Goal: Task Accomplishment & Management: Manage account settings

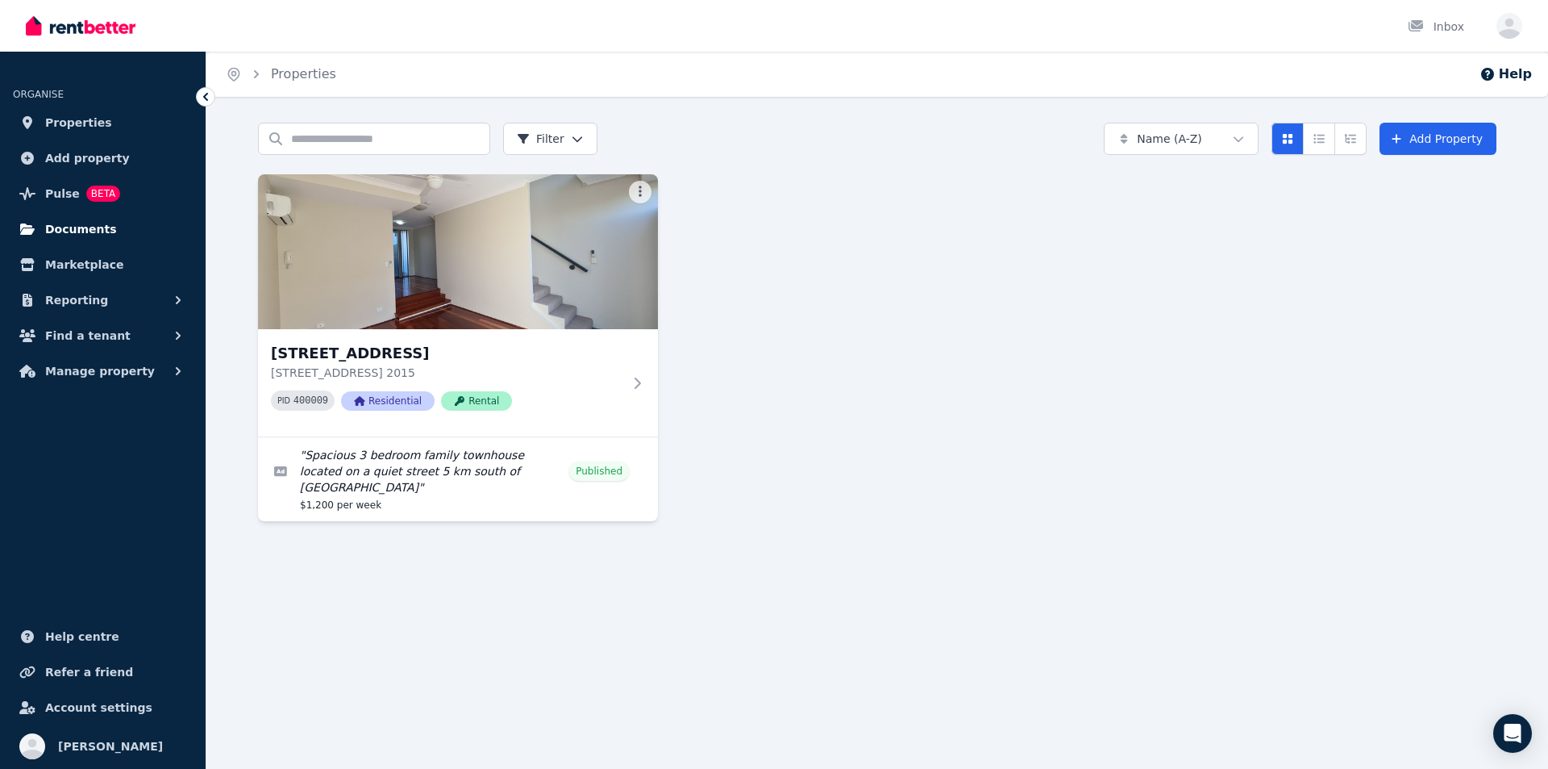
click at [98, 231] on span "Documents" at bounding box center [81, 228] width 72 height 19
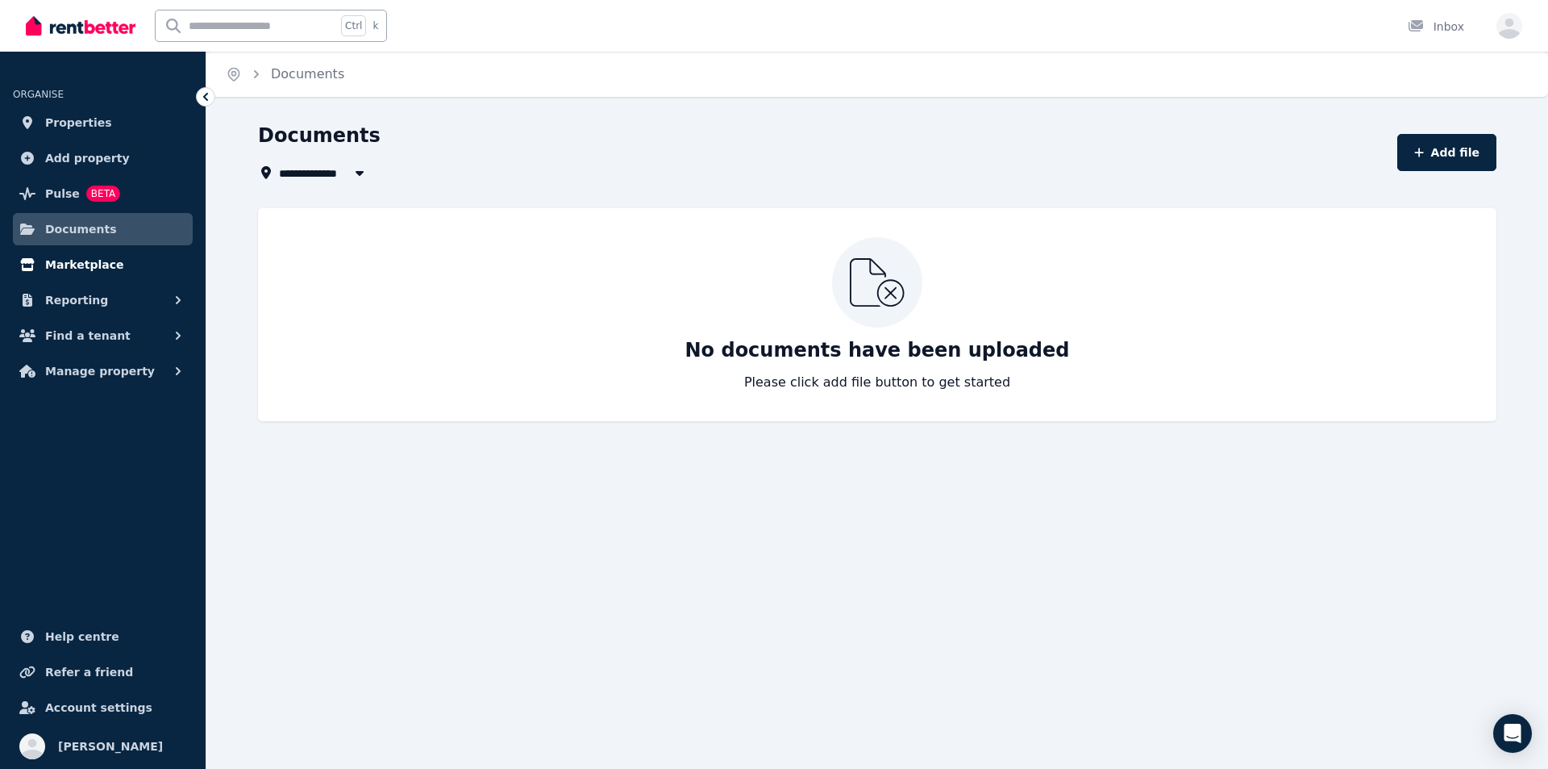
click at [85, 269] on span "Marketplace" at bounding box center [84, 264] width 78 height 19
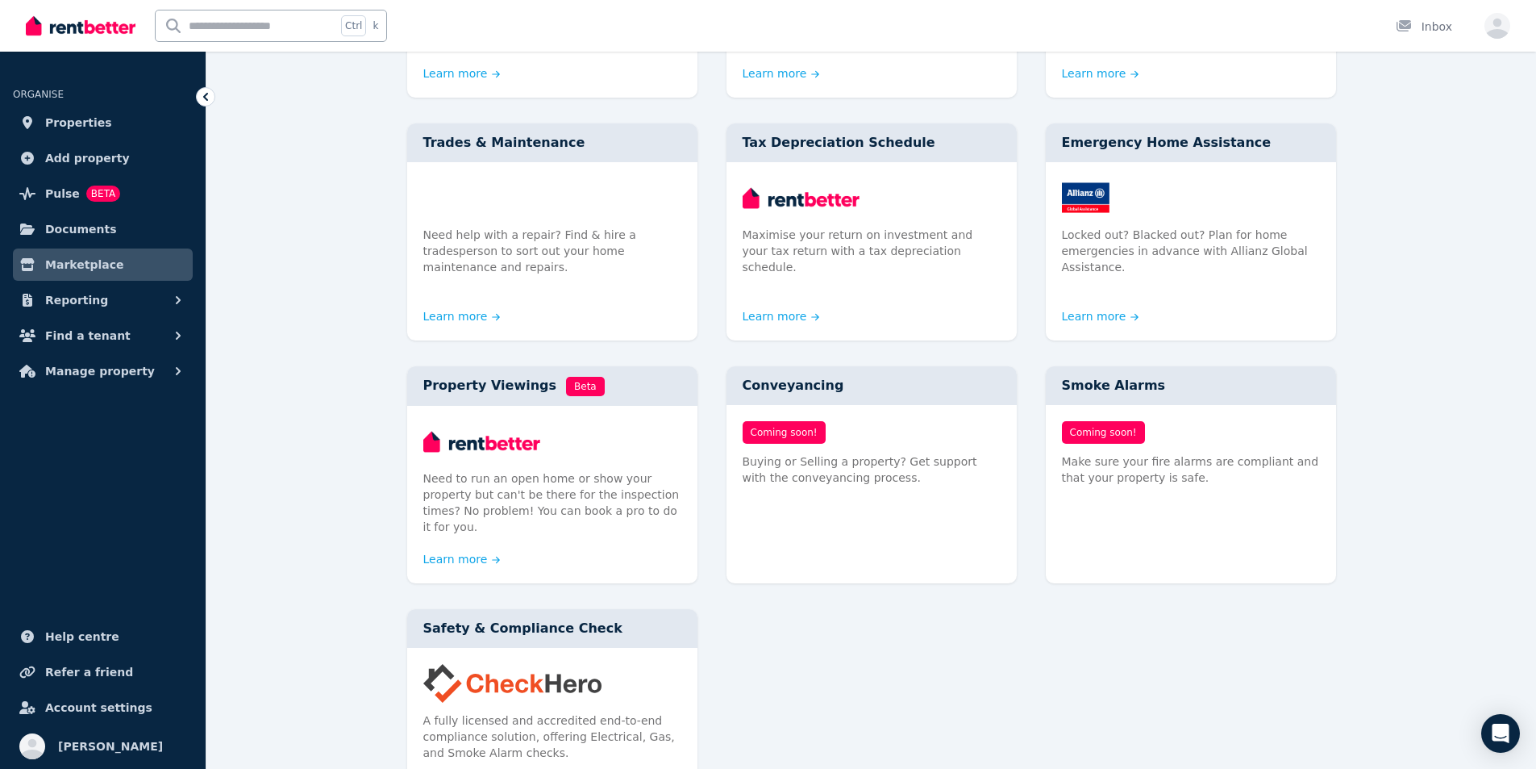
scroll to position [645, 0]
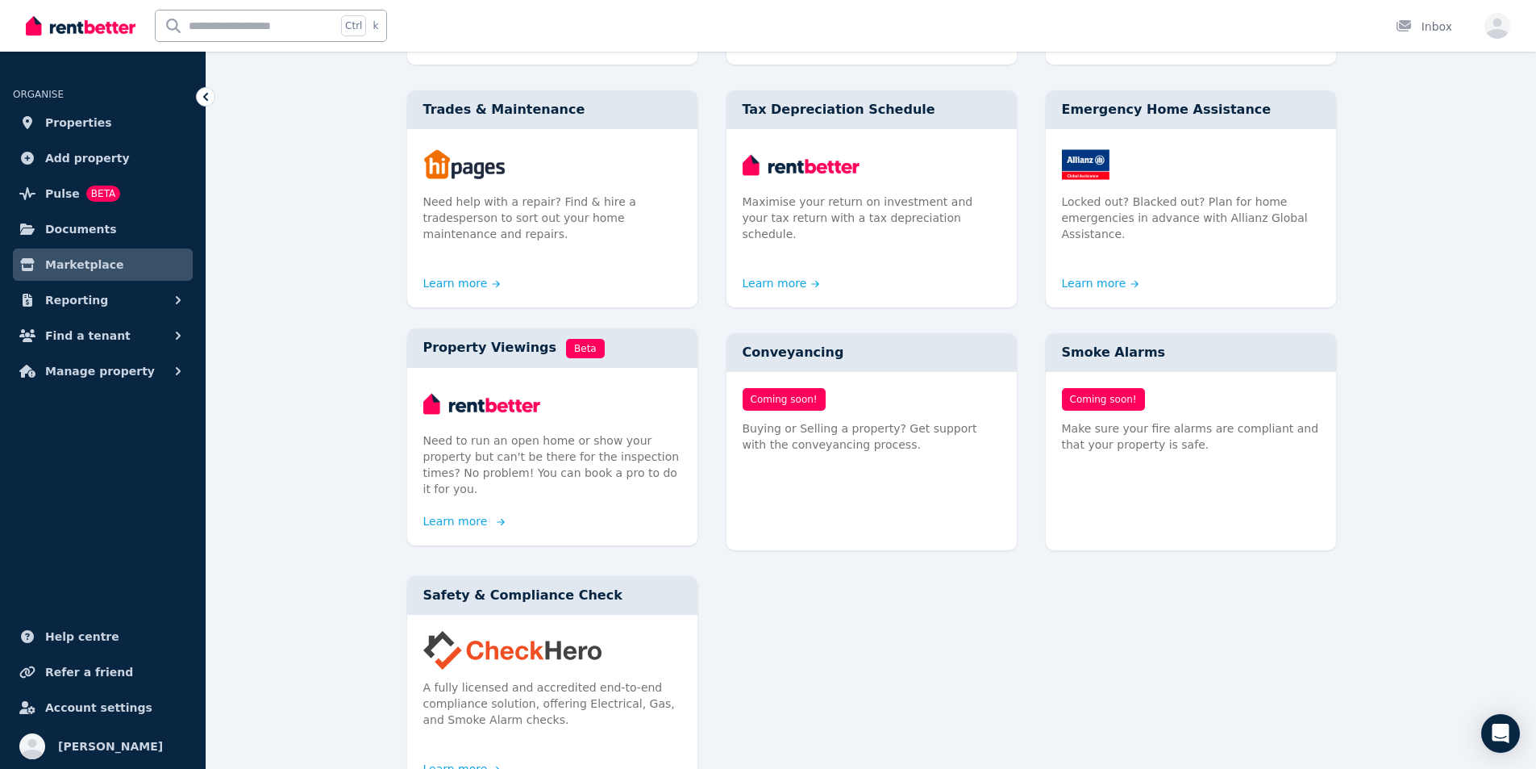
click at [451, 513] on link "Learn more" at bounding box center [461, 521] width 77 height 16
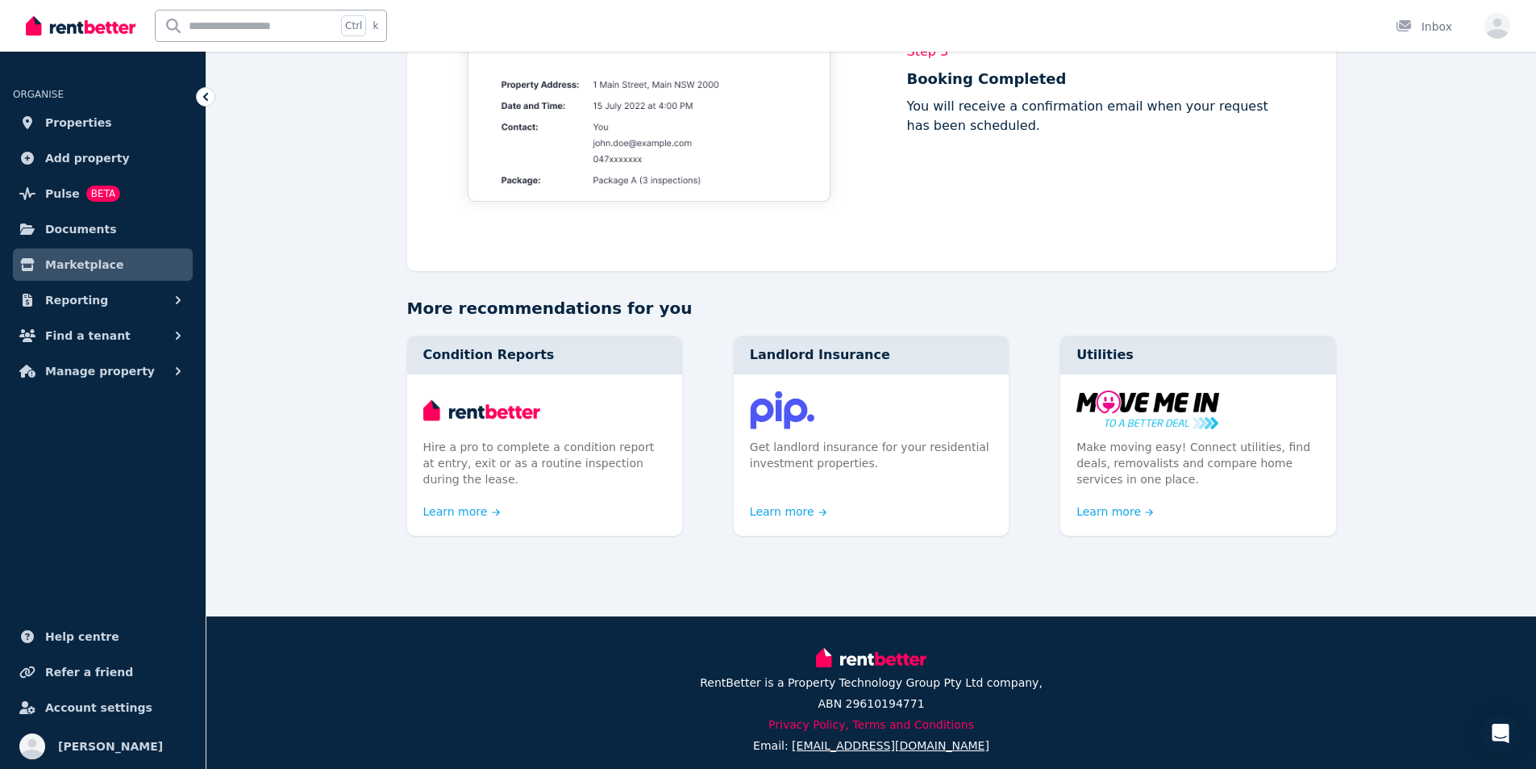
scroll to position [1532, 0]
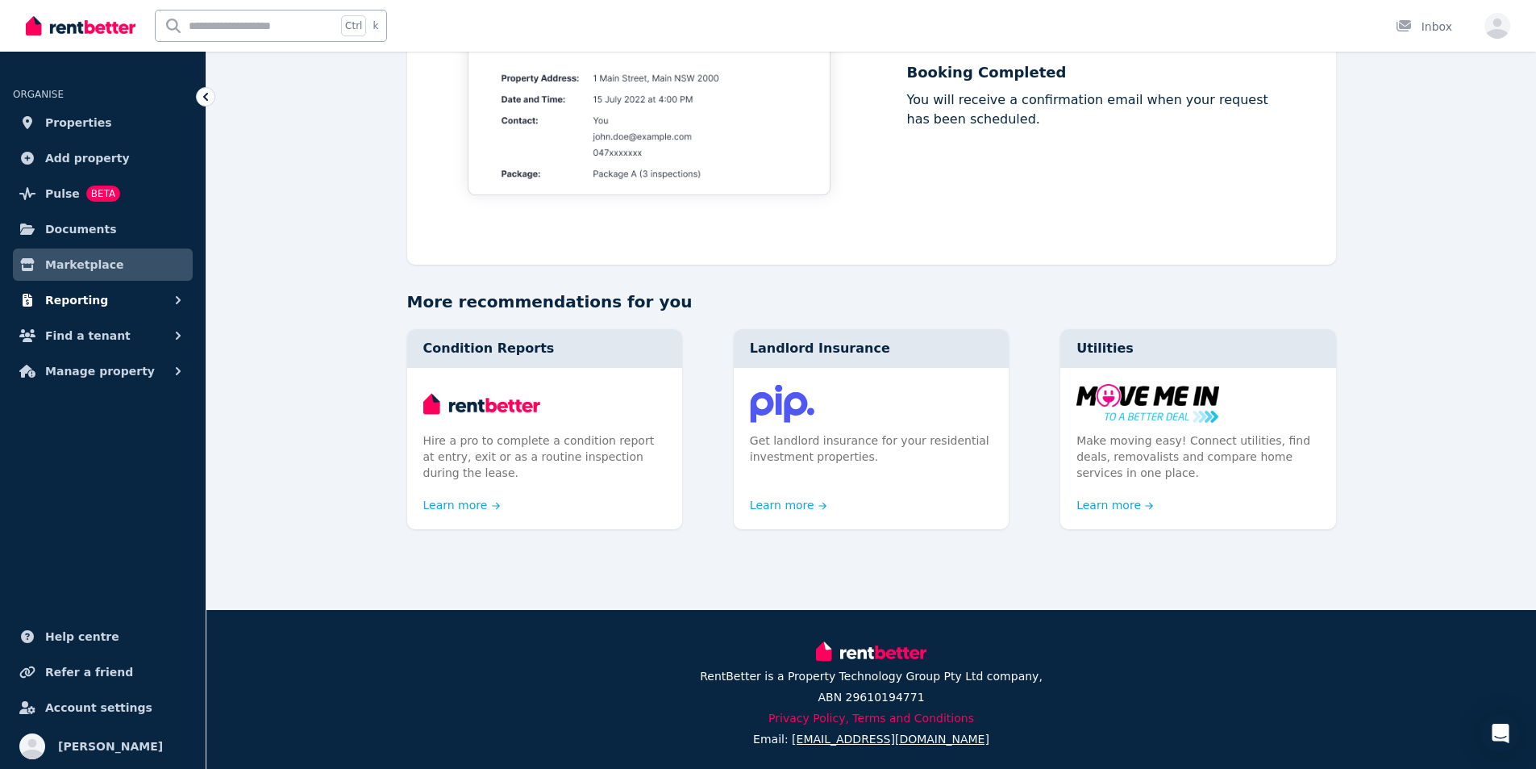
click at [82, 301] on span "Reporting" at bounding box center [76, 299] width 63 height 19
click at [69, 402] on span "Find a tenant" at bounding box center [87, 403] width 85 height 19
click at [89, 500] on span "Manage property" at bounding box center [100, 503] width 110 height 19
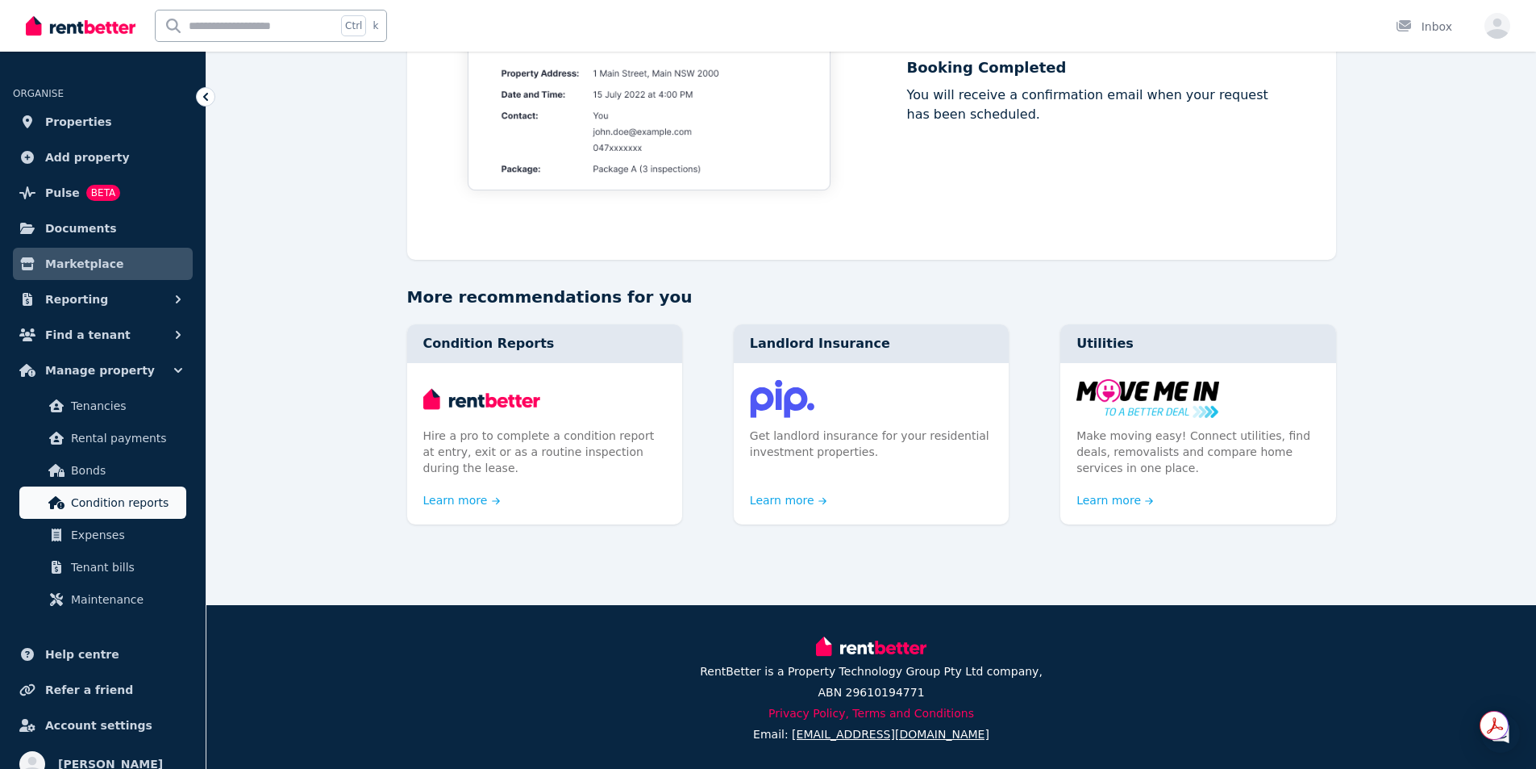
scroll to position [0, 0]
click at [84, 119] on span "Properties" at bounding box center [78, 122] width 67 height 19
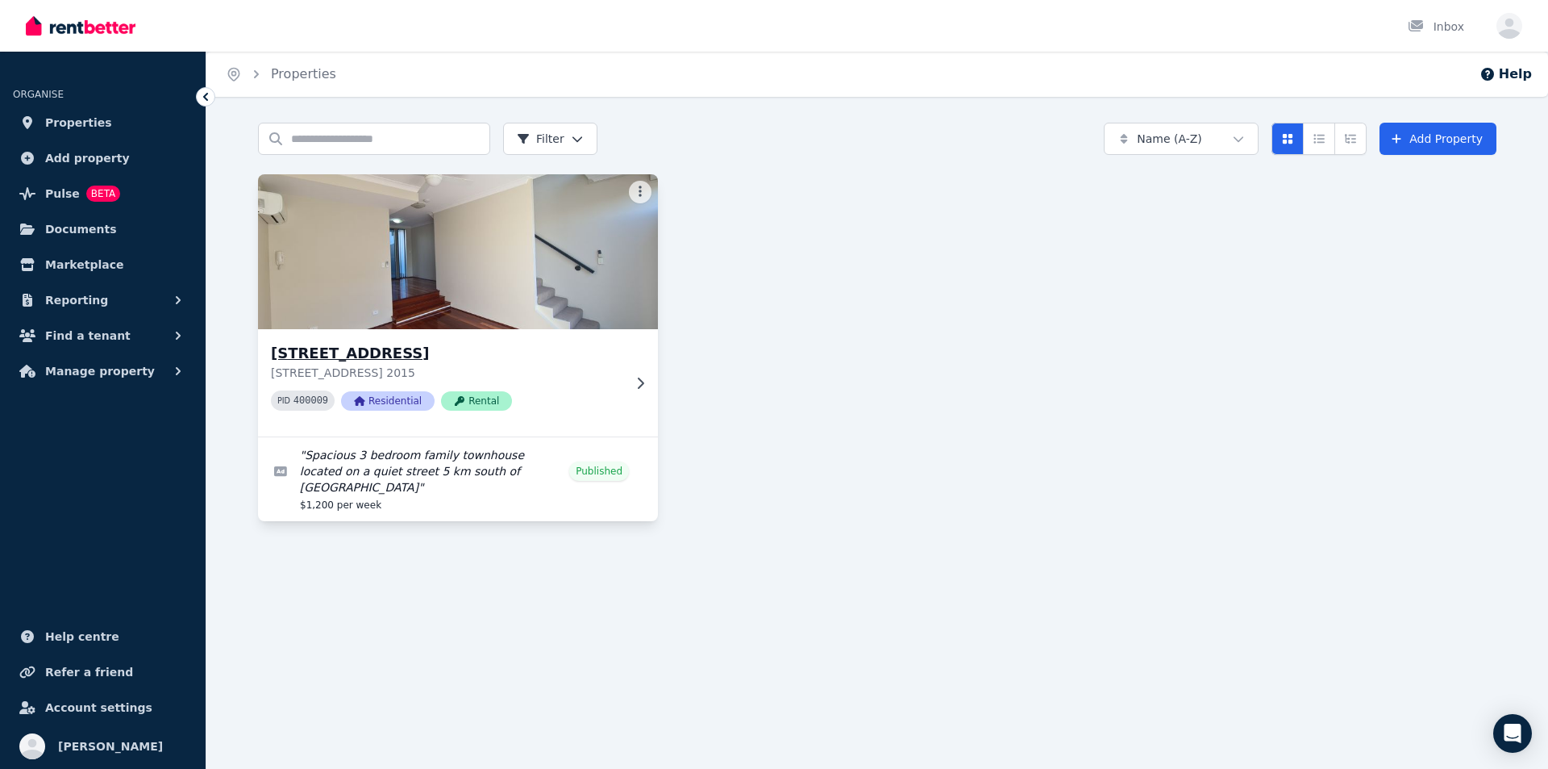
click at [325, 206] on img at bounding box center [458, 251] width 420 height 163
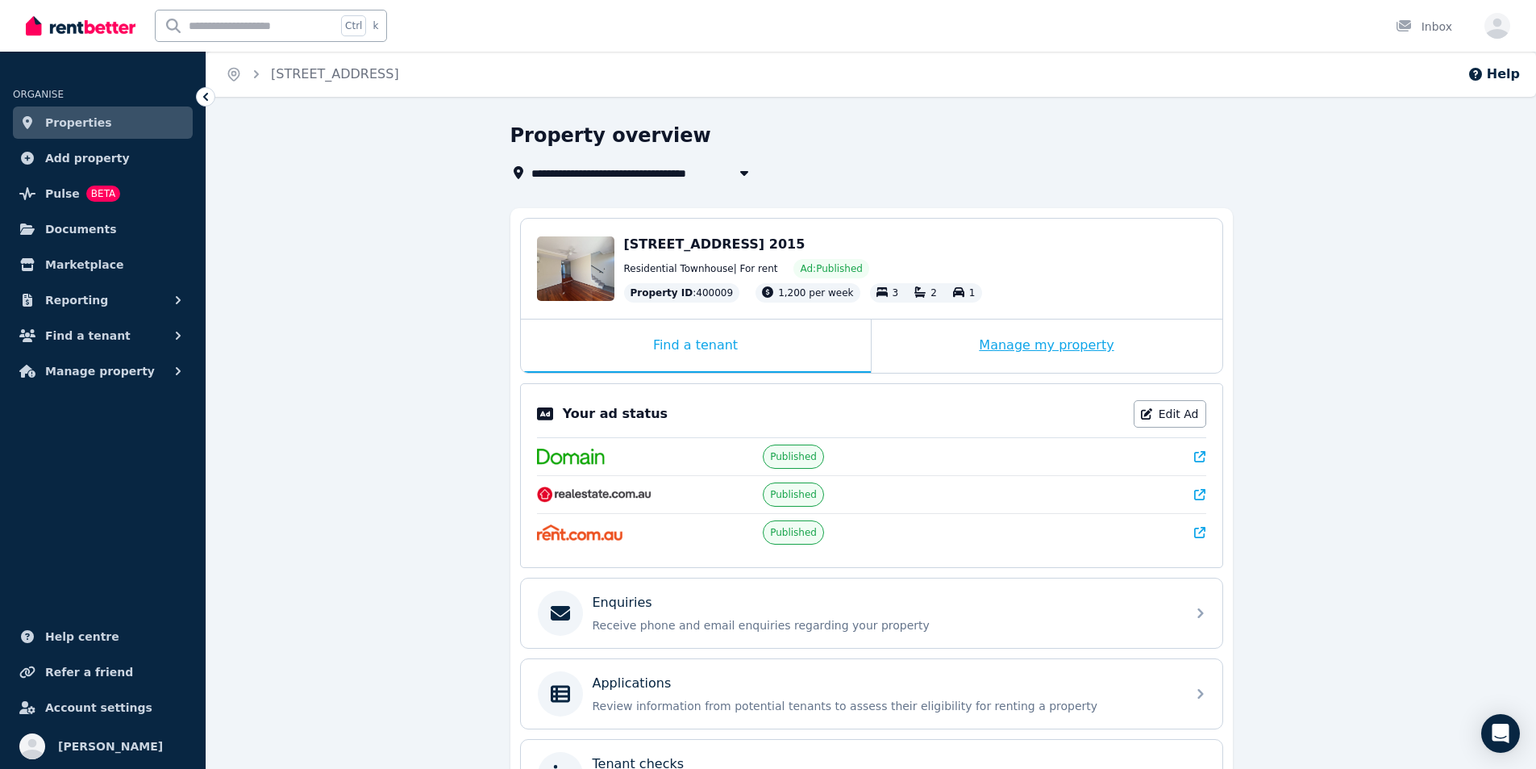
click at [1006, 348] on div "Manage my property" at bounding box center [1047, 345] width 351 height 53
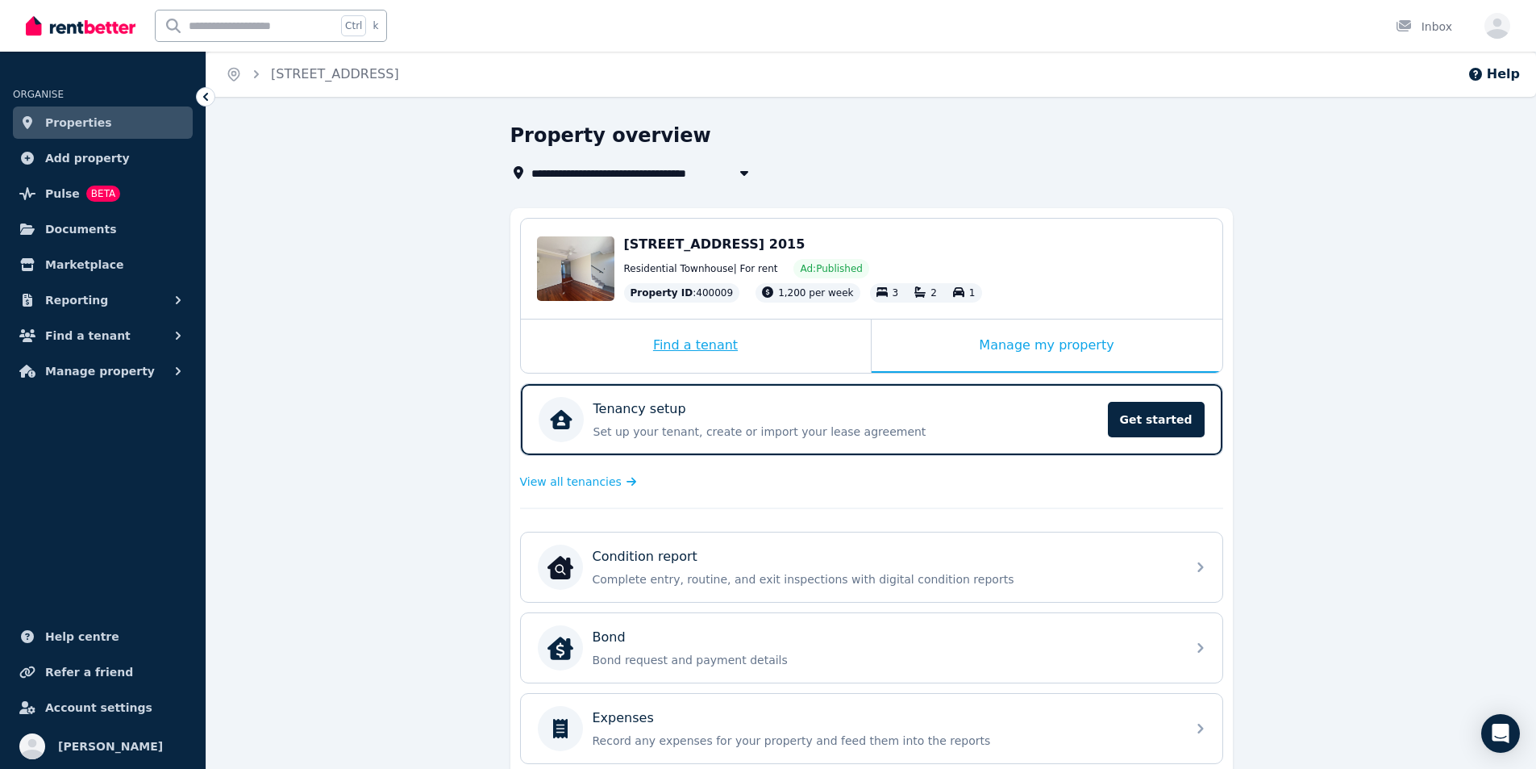
click at [683, 350] on div "Find a tenant" at bounding box center [696, 345] width 350 height 53
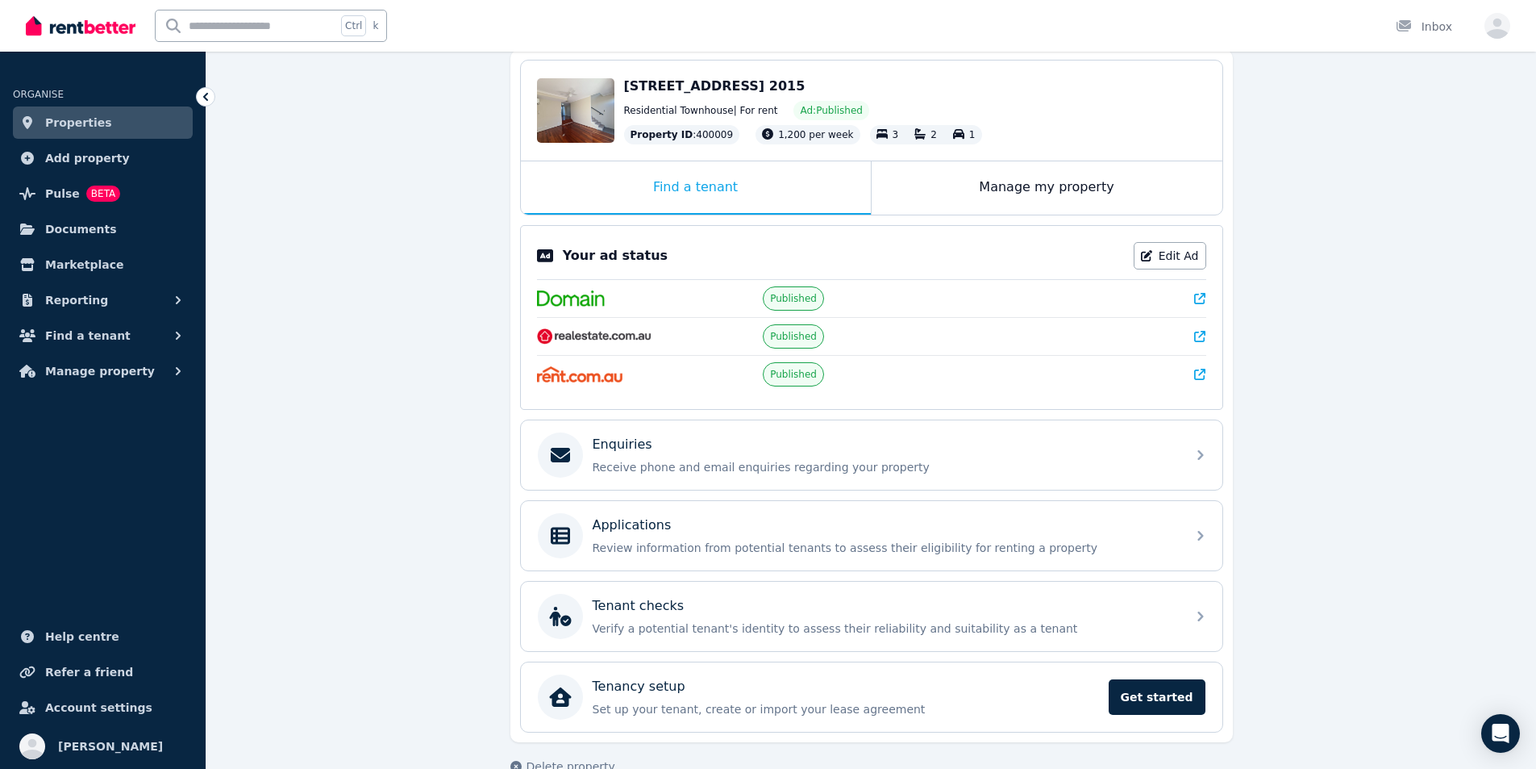
scroll to position [193, 0]
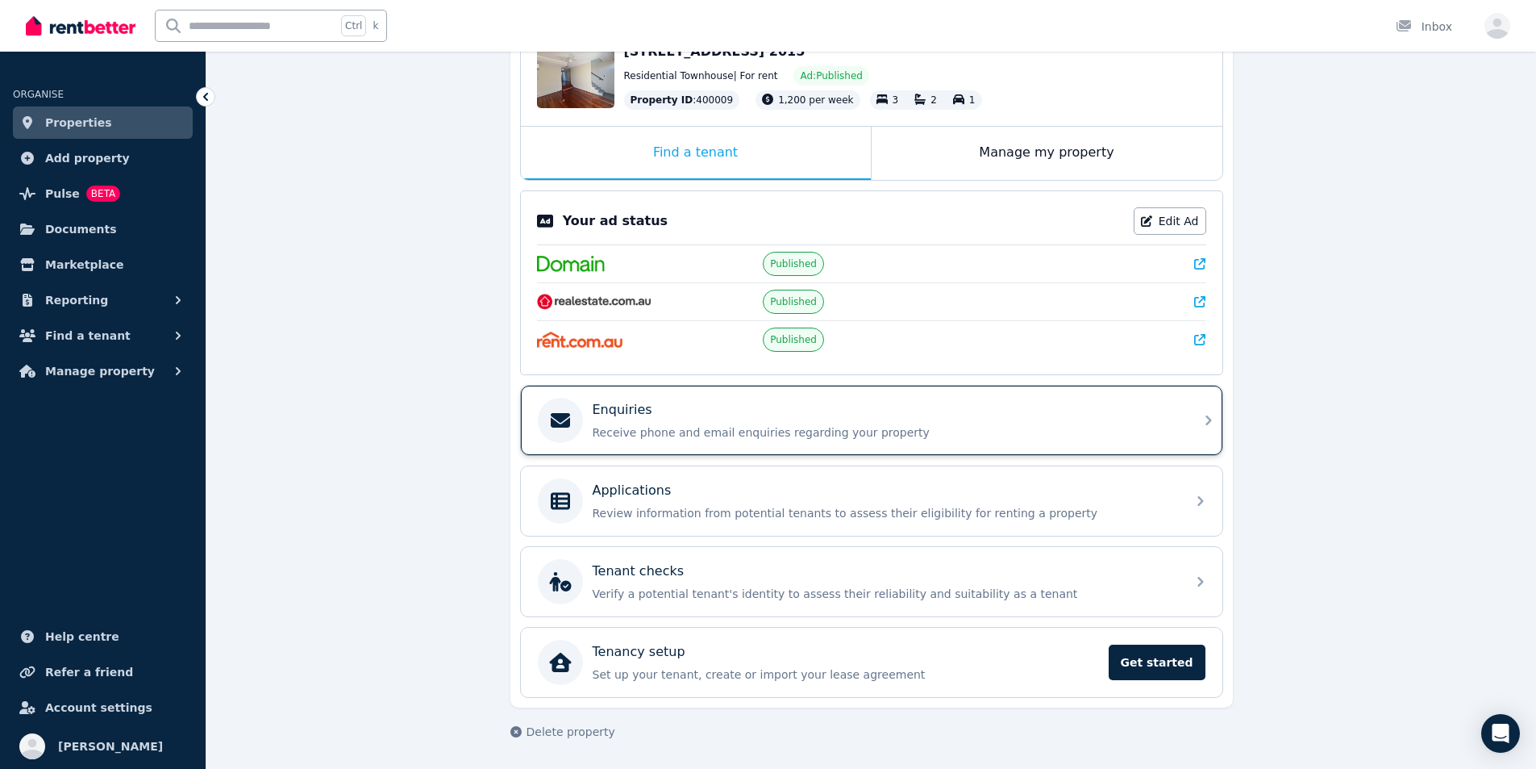
click at [629, 419] on div "Enquiries Receive phone and email enquiries regarding your property" at bounding box center [885, 420] width 584 height 40
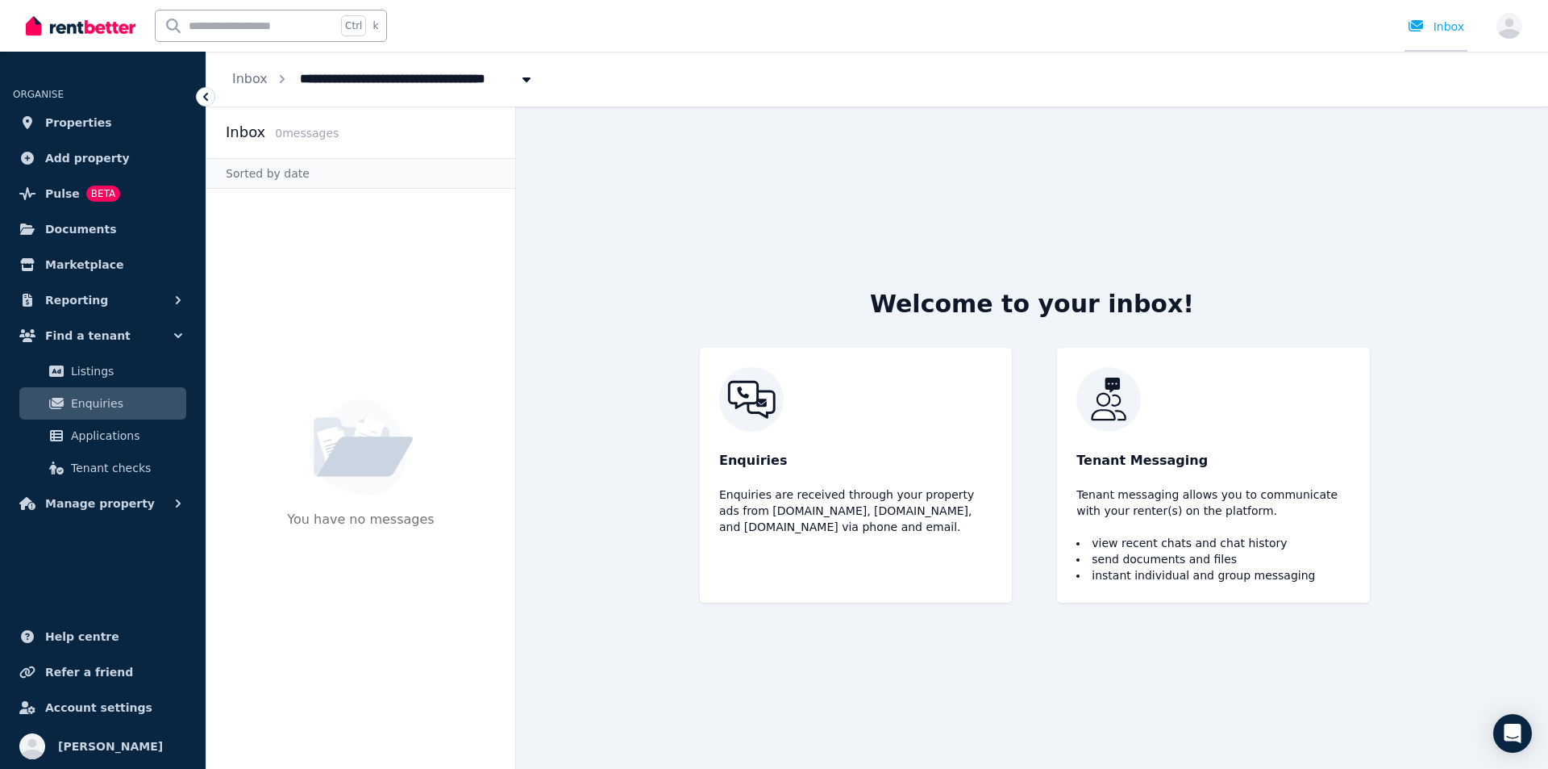
click at [1443, 31] on div "Inbox" at bounding box center [1436, 27] width 56 height 16
click at [1504, 26] on icon "button" at bounding box center [1510, 26] width 26 height 26
click at [59, 223] on span "Documents" at bounding box center [81, 228] width 72 height 19
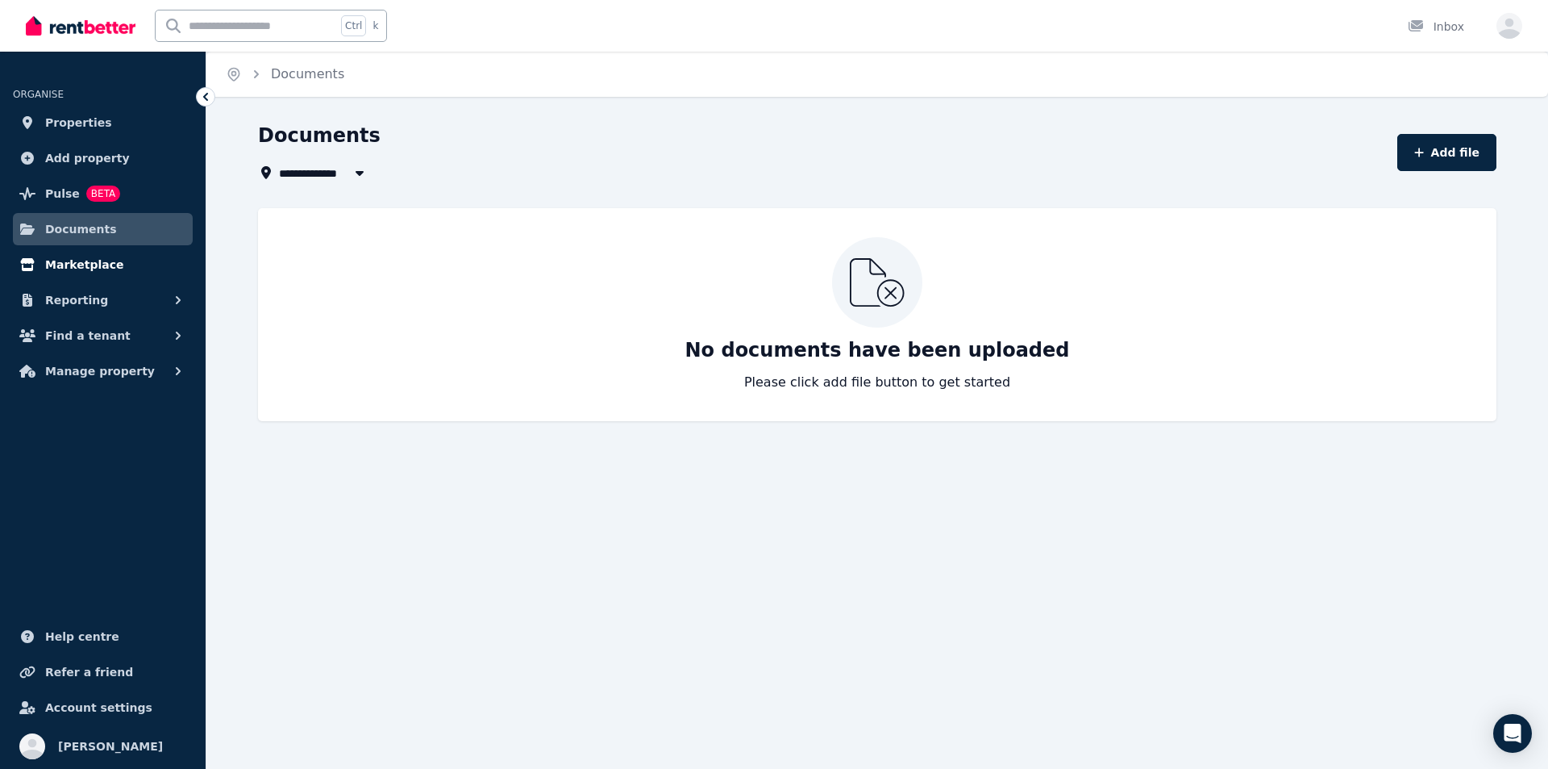
click at [56, 265] on span "Marketplace" at bounding box center [84, 264] width 78 height 19
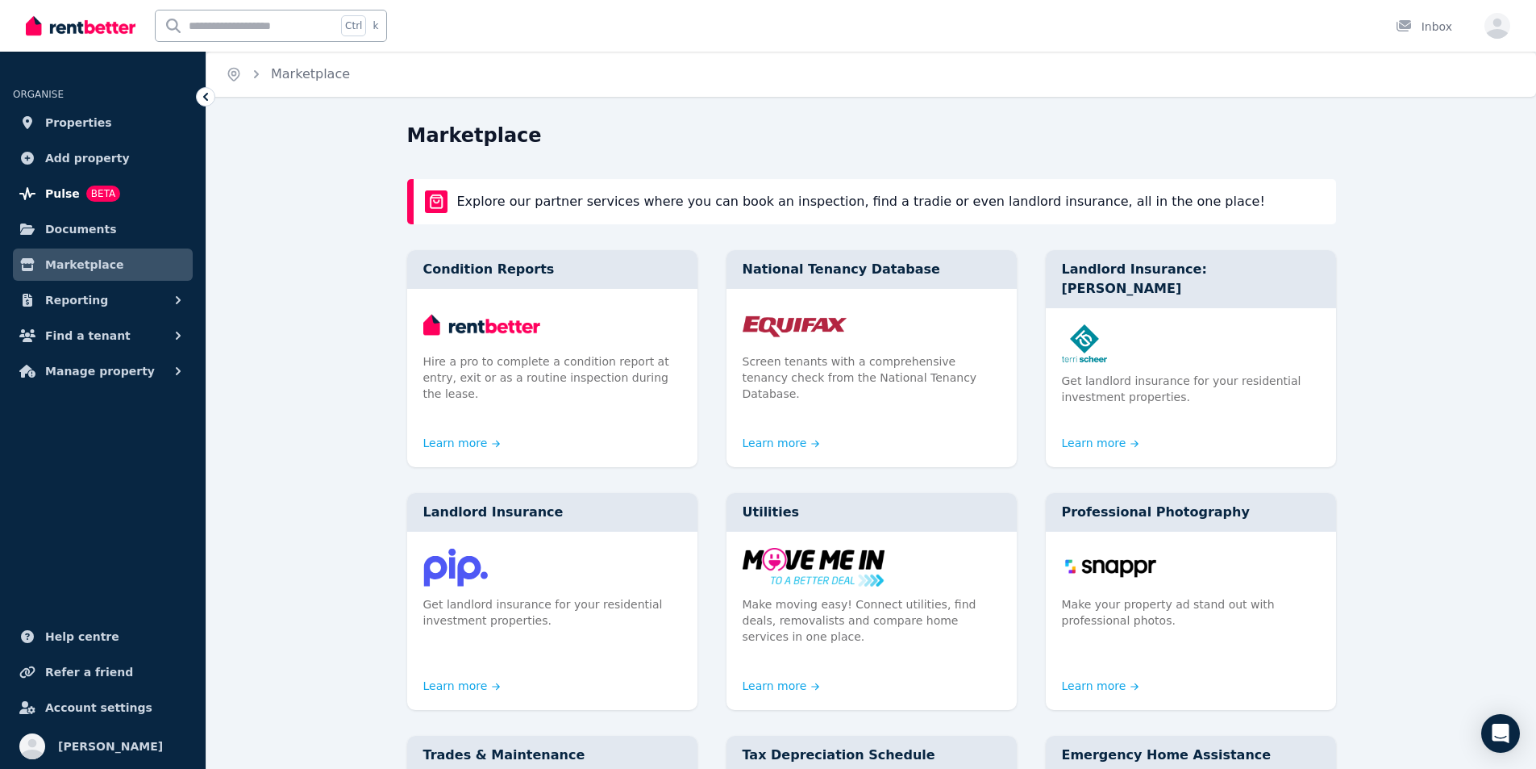
click at [54, 197] on span "Pulse" at bounding box center [62, 193] width 35 height 19
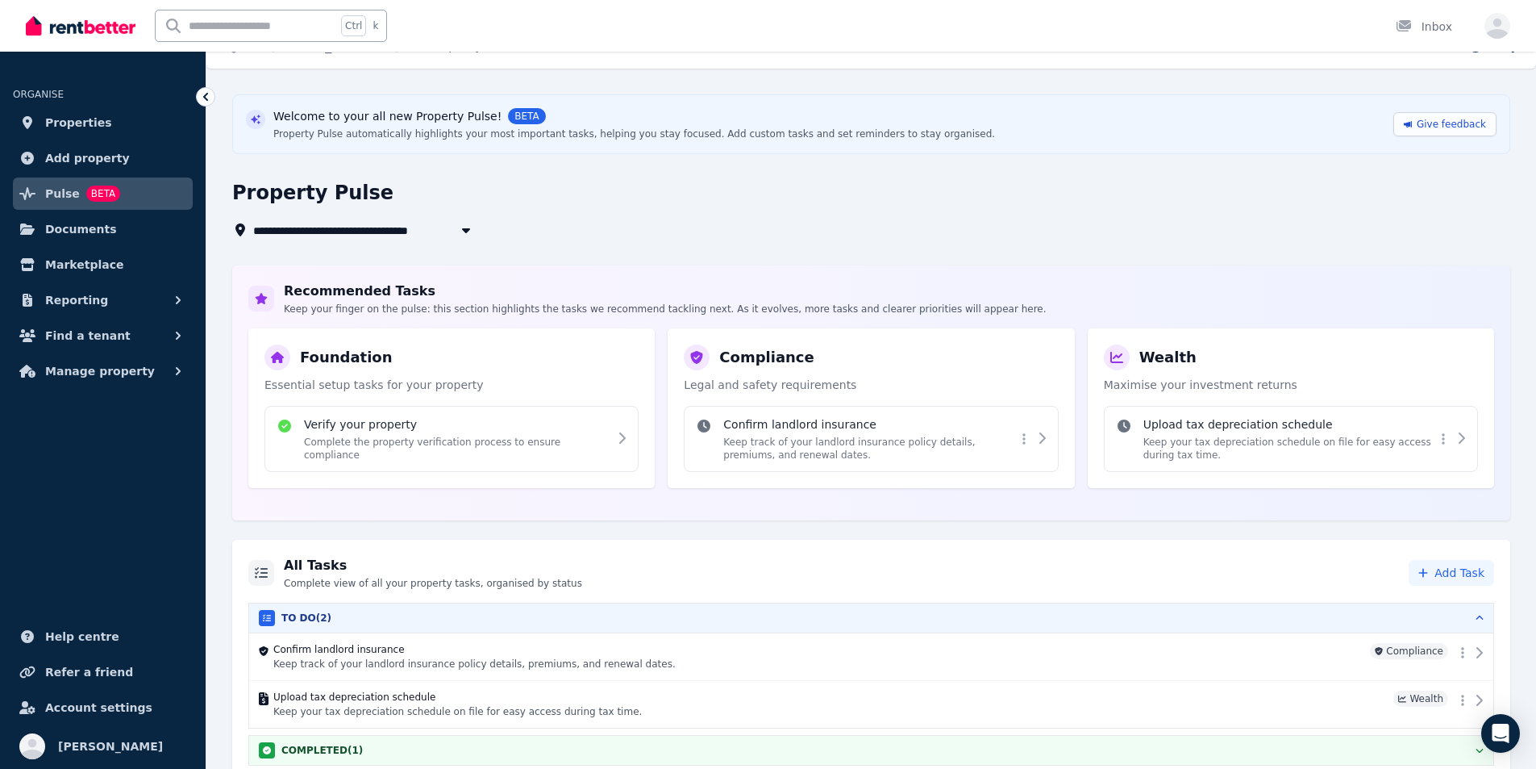
scroll to position [41, 0]
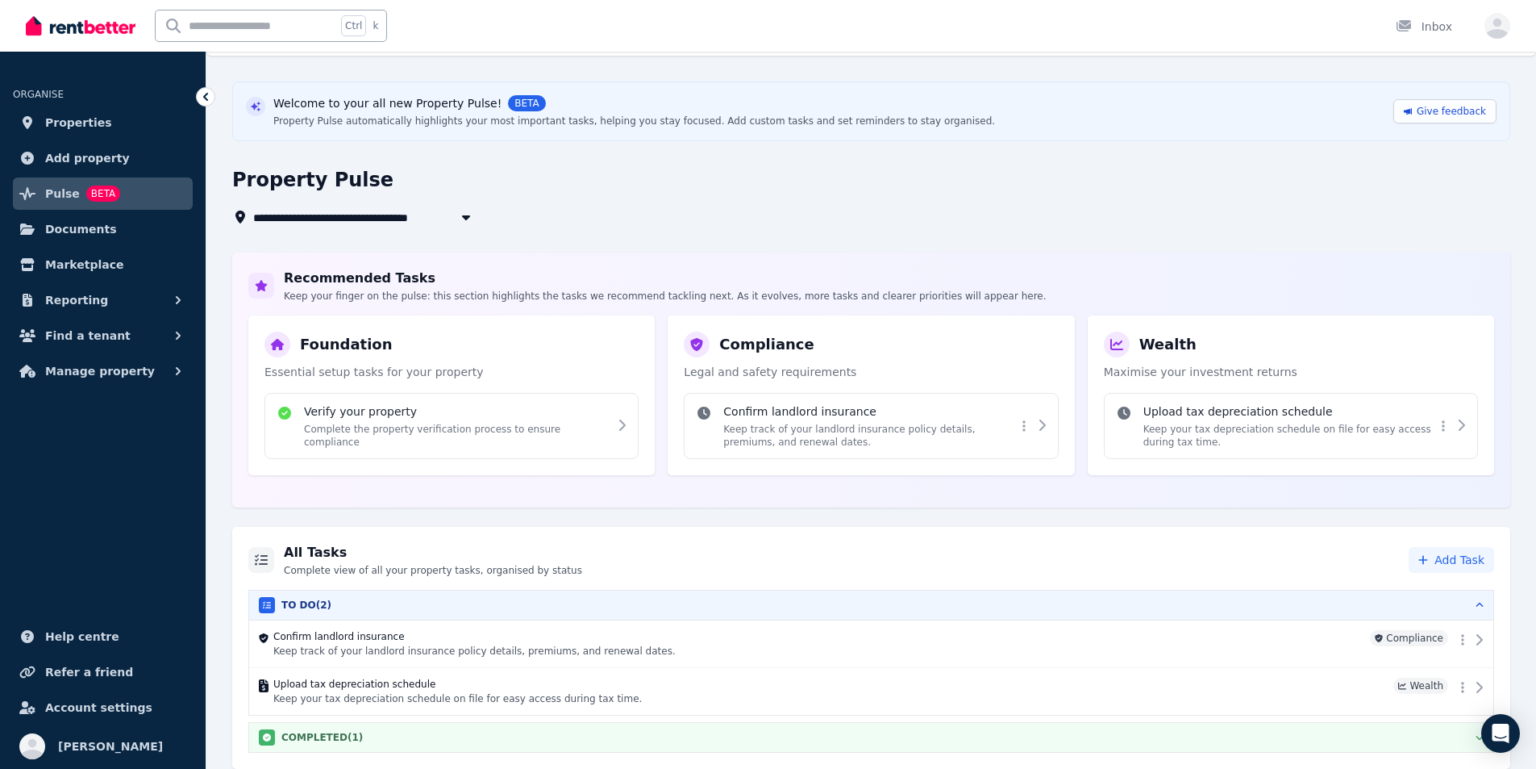
click at [436, 746] on button "COMPLETED ( 1 )" at bounding box center [871, 737] width 1244 height 29
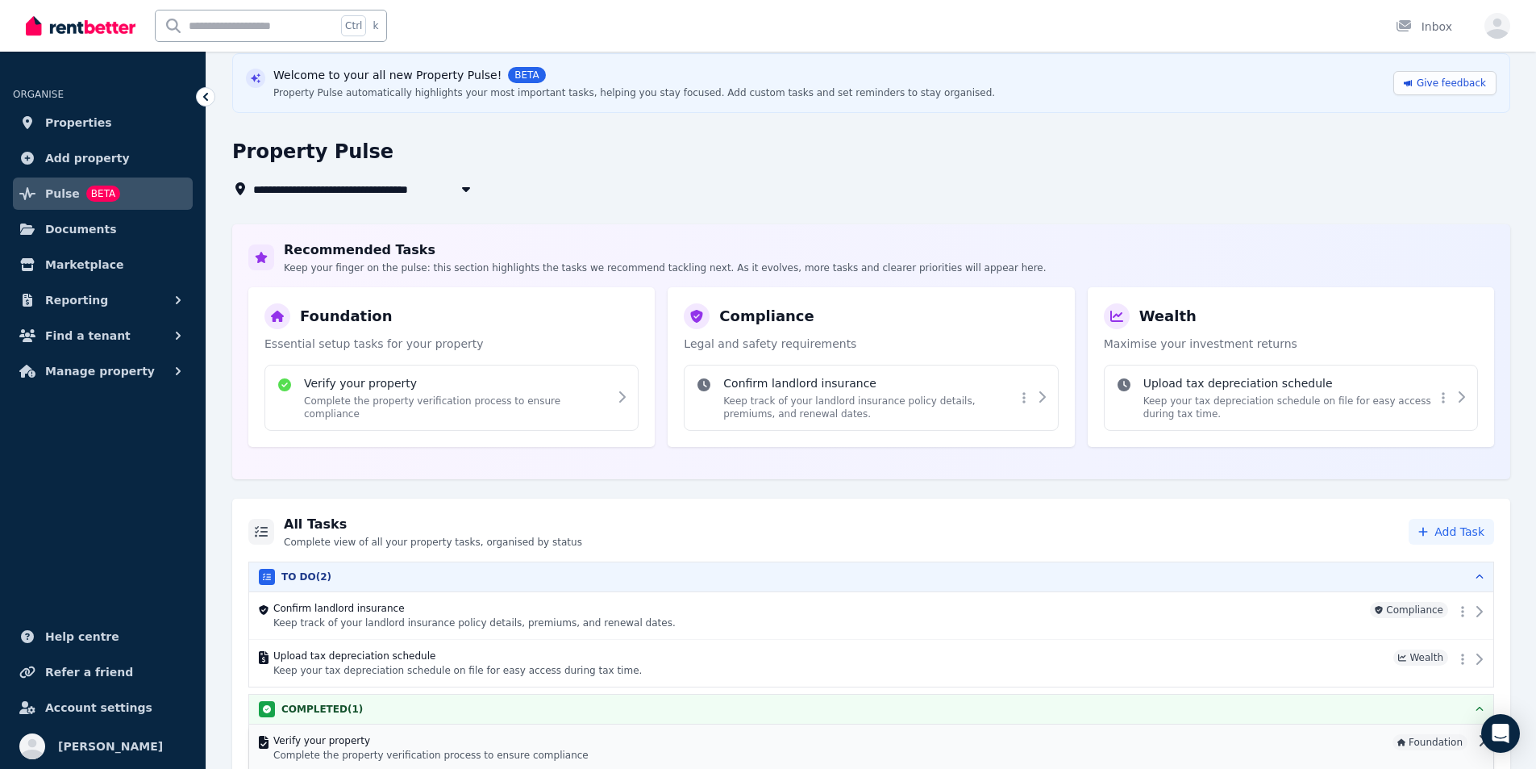
scroll to position [89, 0]
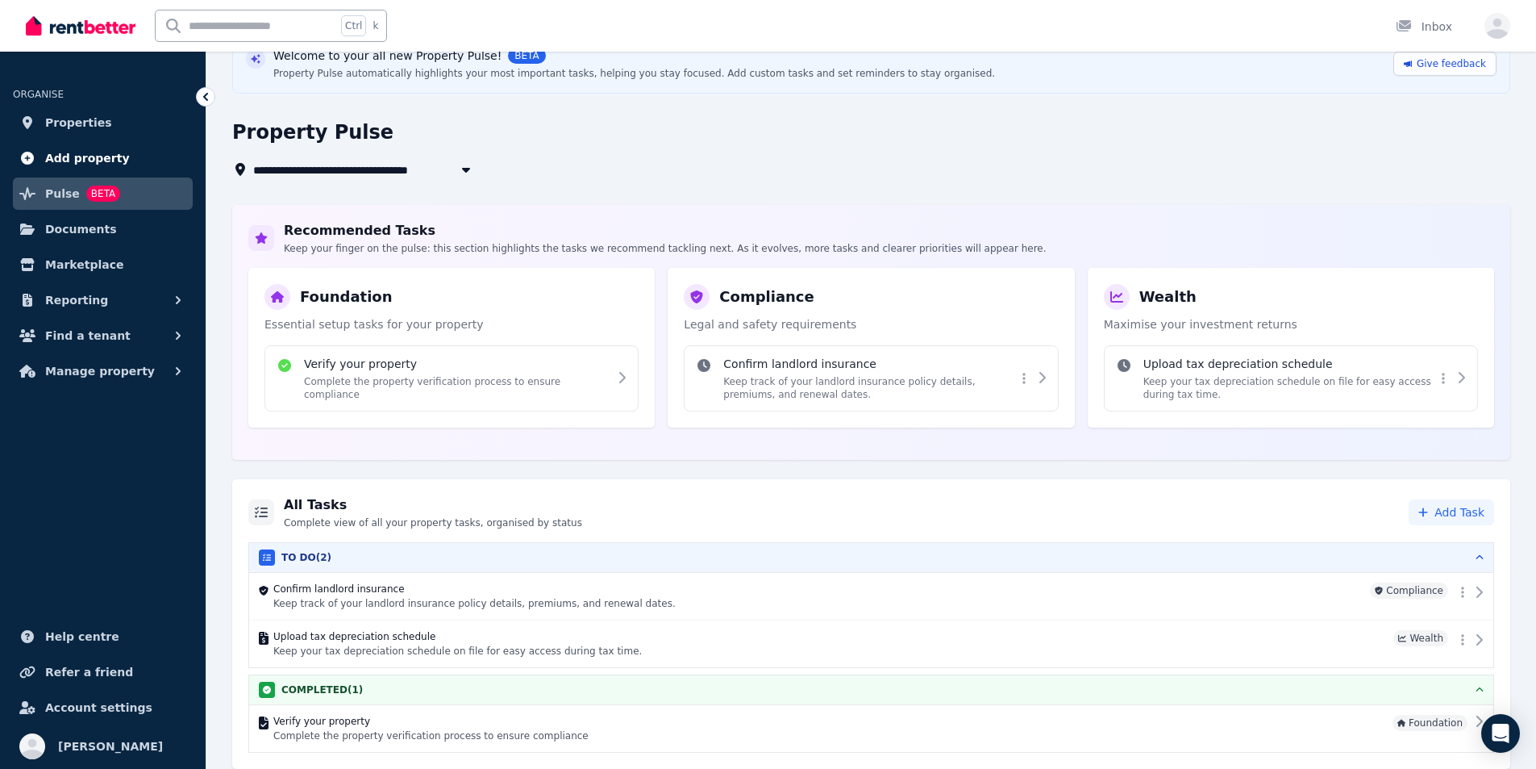
click at [79, 163] on span "Add property" at bounding box center [87, 157] width 85 height 19
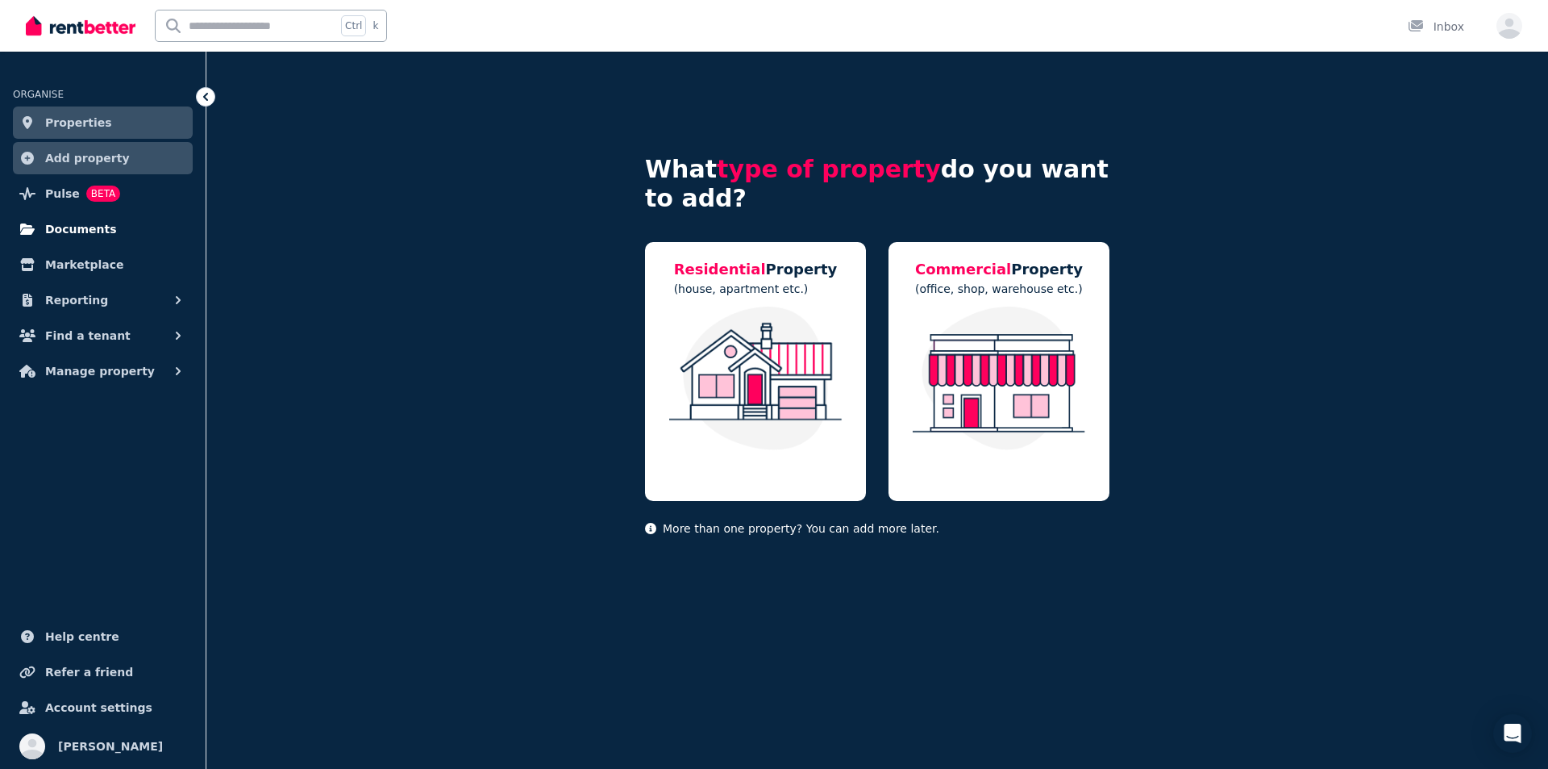
click at [65, 225] on span "Documents" at bounding box center [81, 228] width 72 height 19
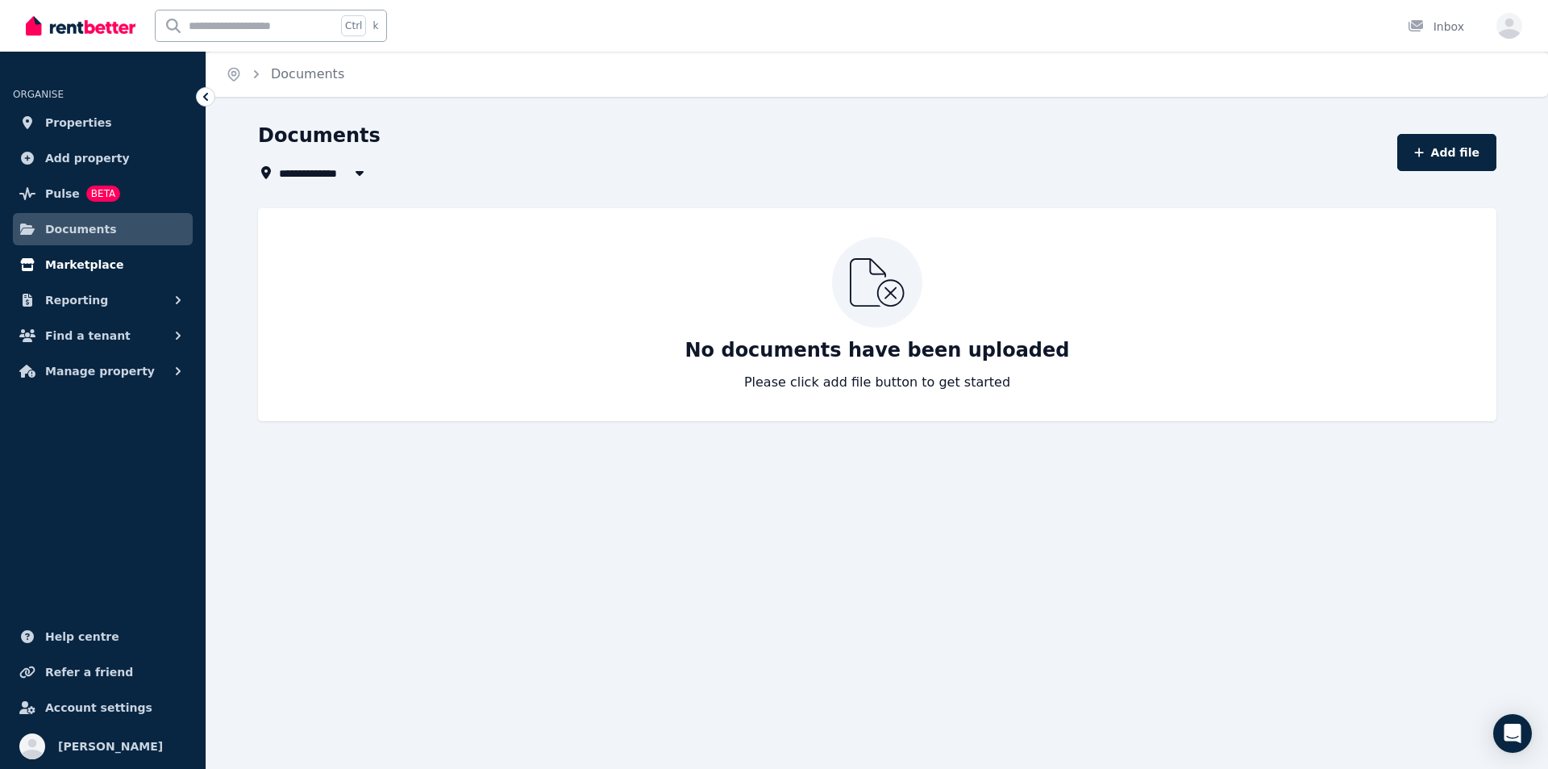
click at [53, 265] on span "Marketplace" at bounding box center [84, 264] width 78 height 19
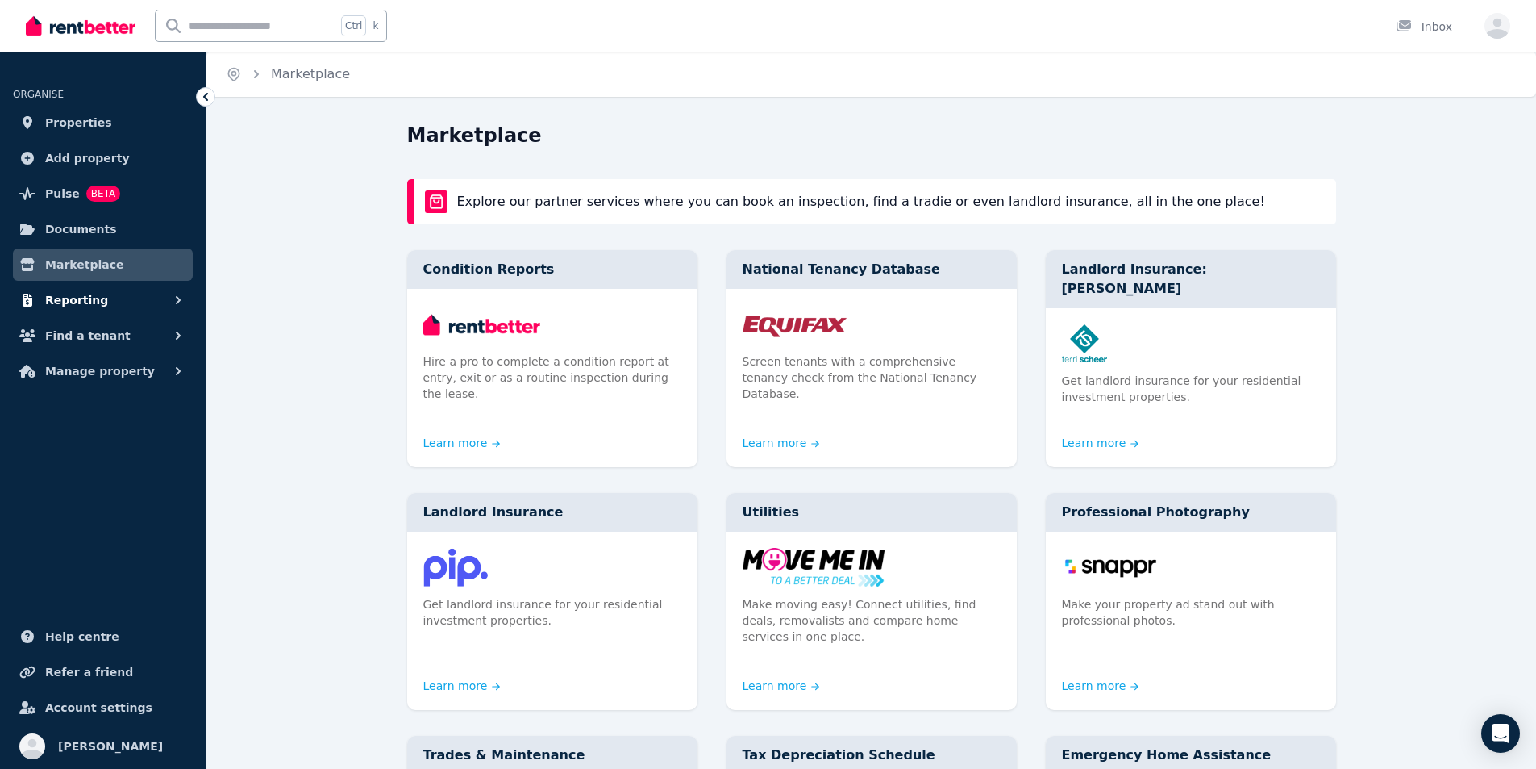
click at [60, 300] on span "Reporting" at bounding box center [76, 299] width 63 height 19
click at [80, 126] on span "Properties" at bounding box center [78, 122] width 67 height 19
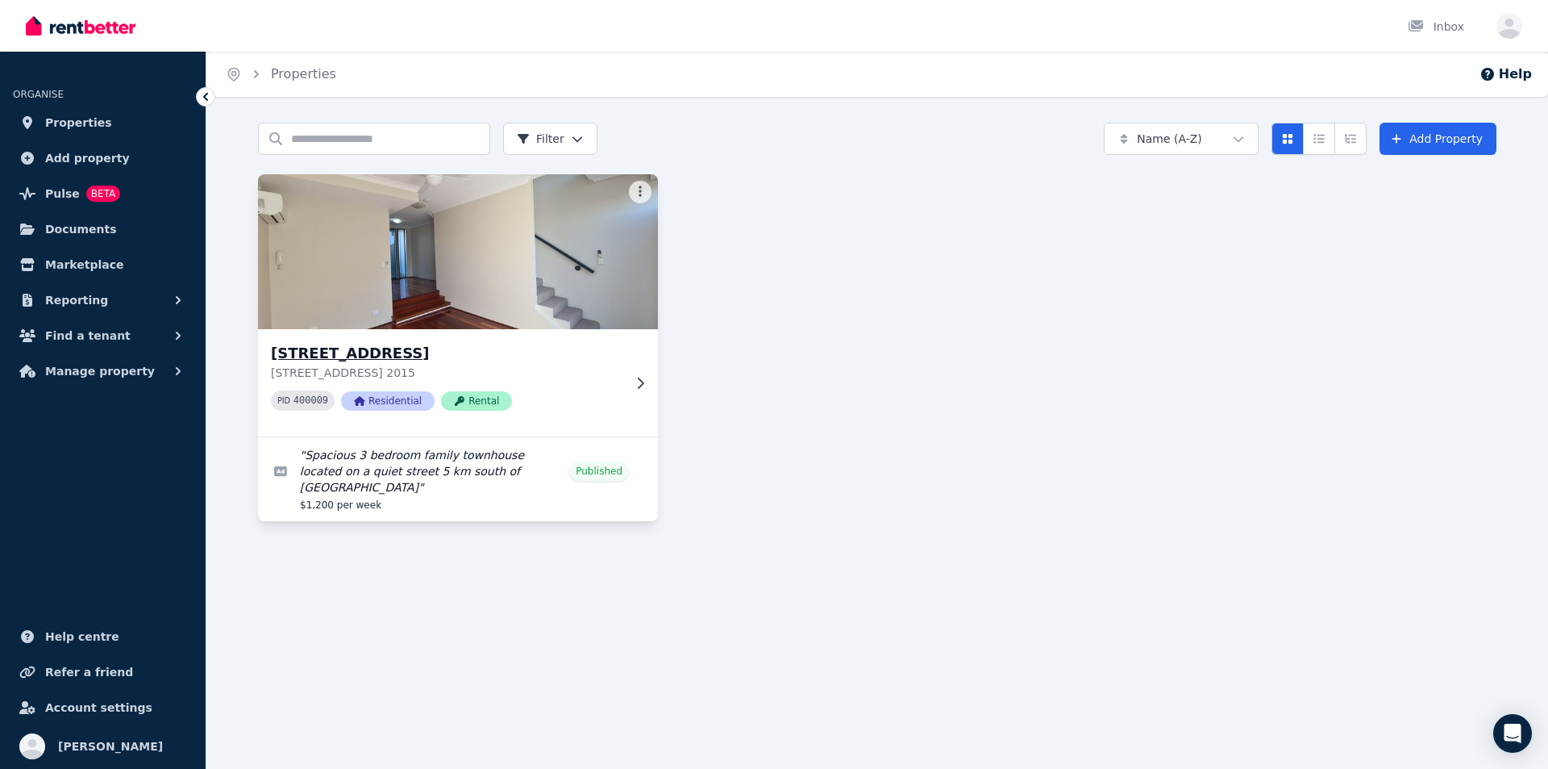
click at [641, 384] on icon at bounding box center [640, 383] width 16 height 13
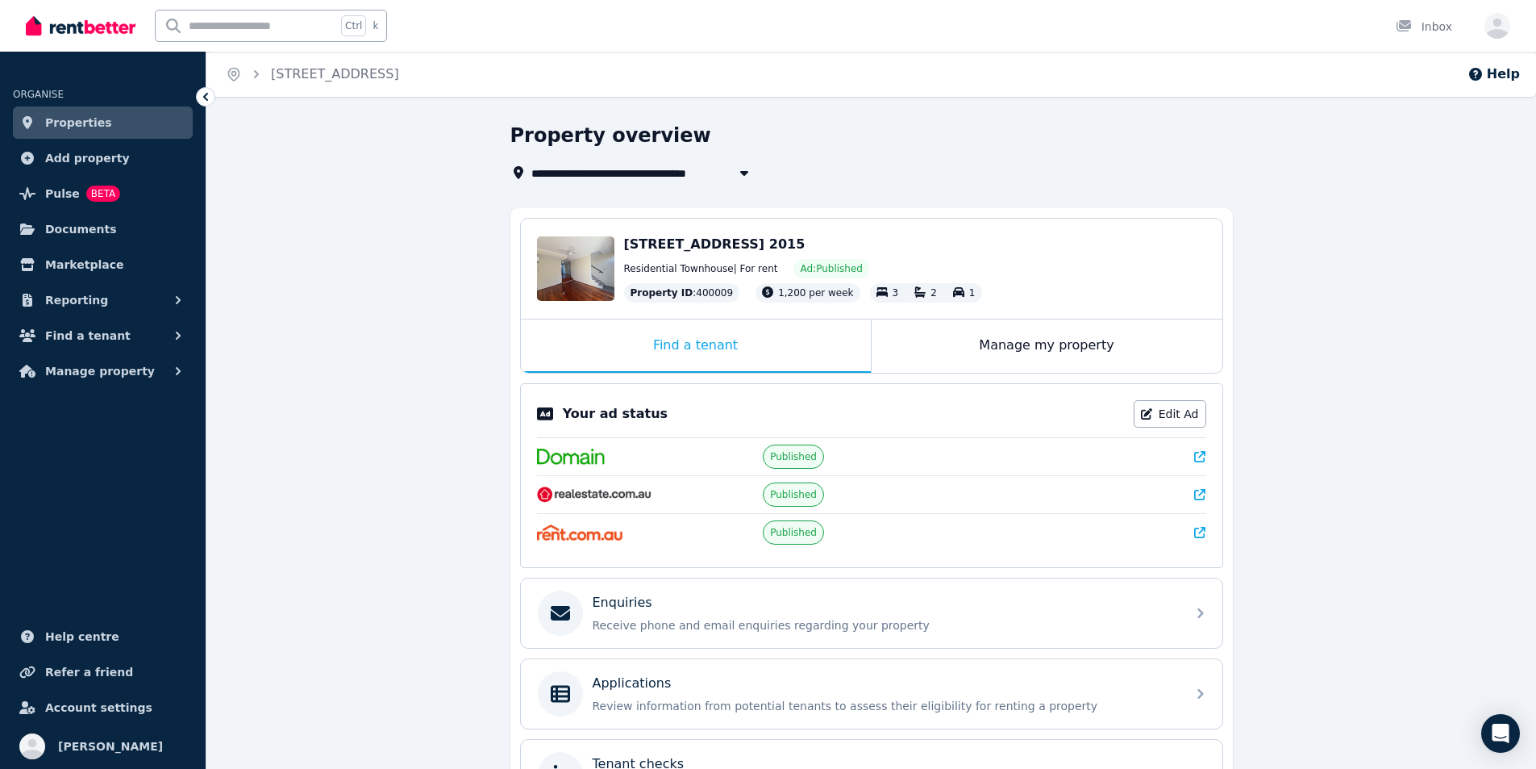
click at [61, 34] on img at bounding box center [81, 26] width 110 height 24
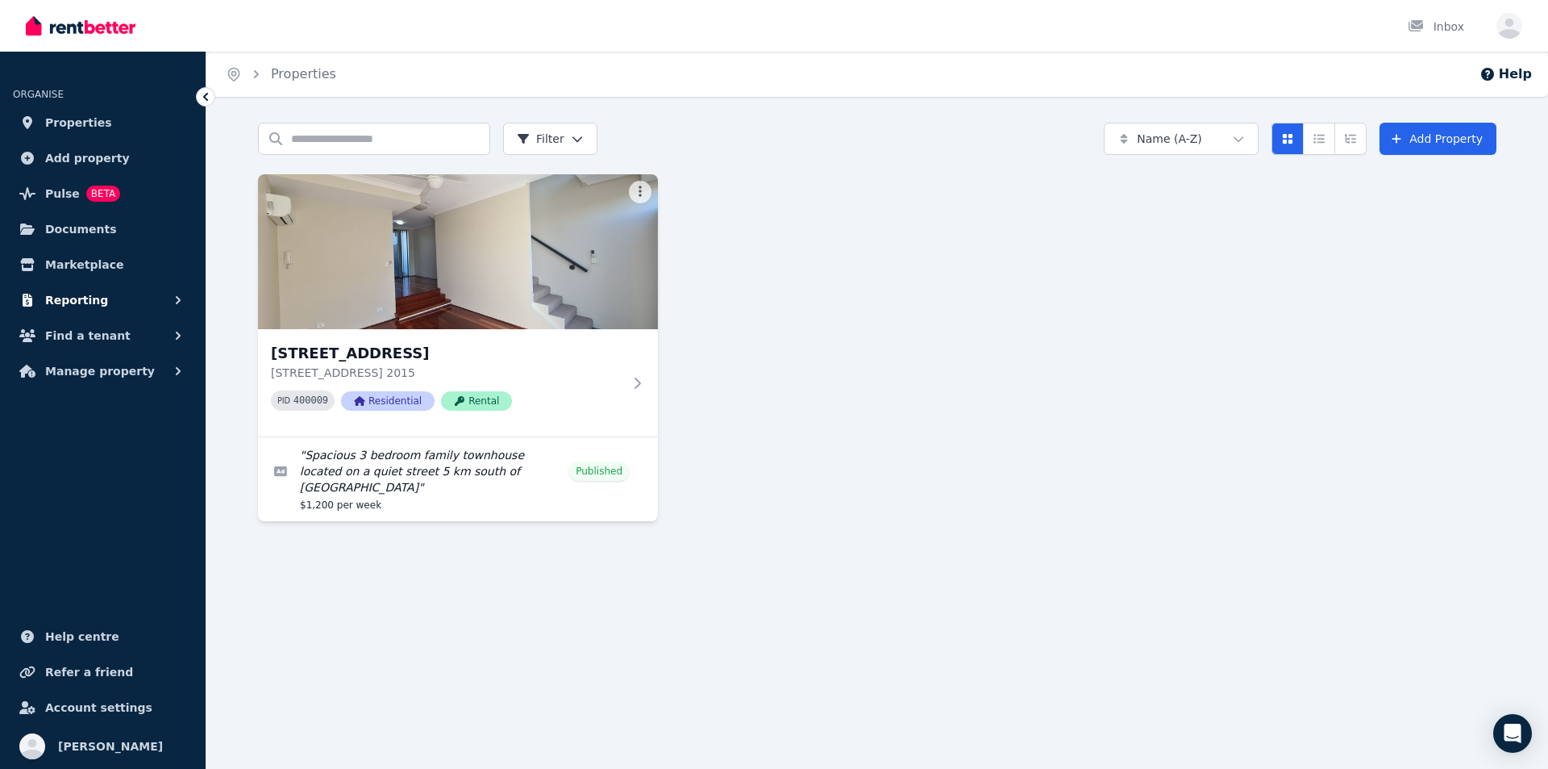
click at [85, 300] on span "Reporting" at bounding box center [76, 299] width 63 height 19
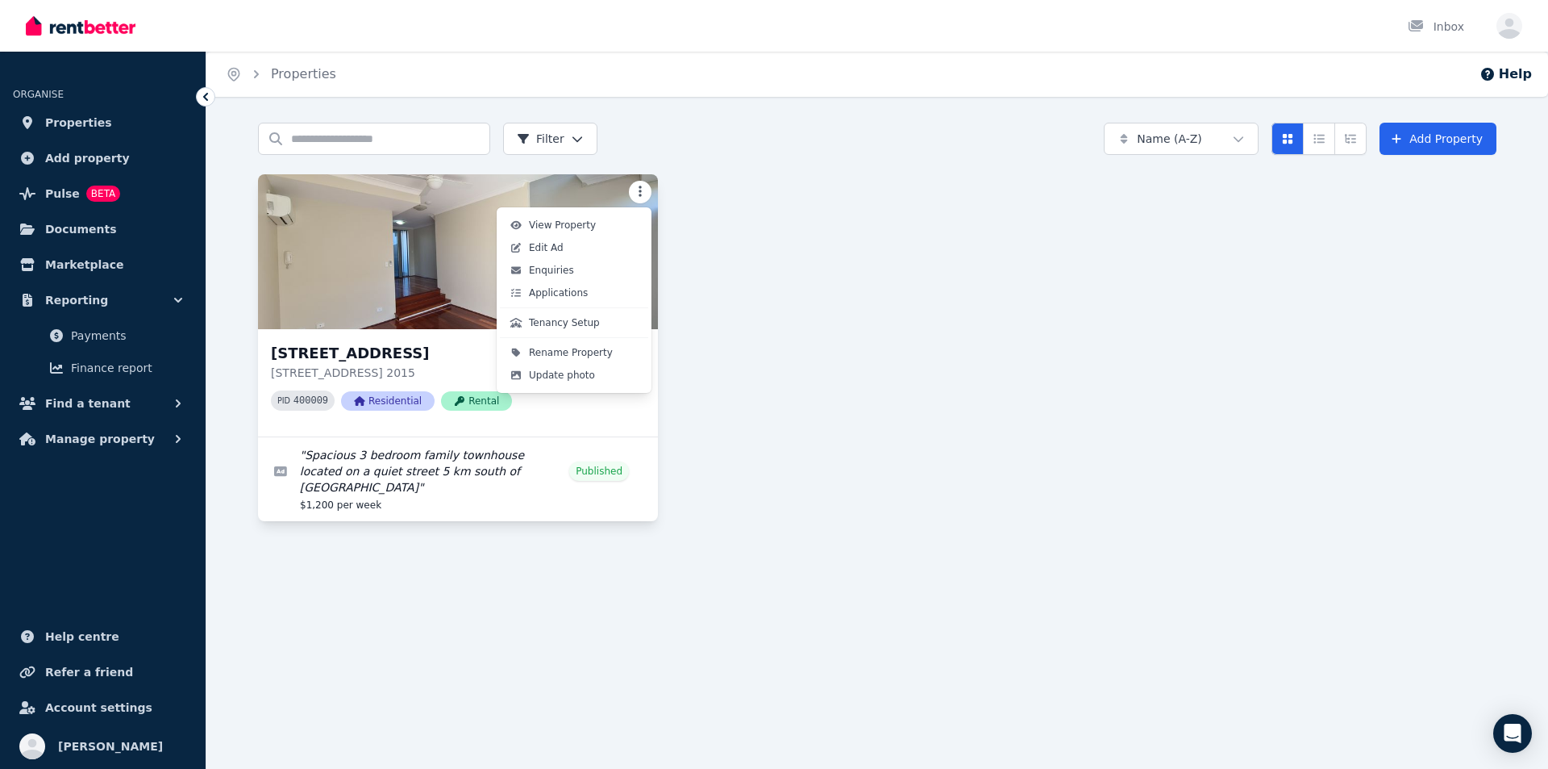
click at [647, 188] on html "Open main menu Inbox Open user menu ORGANISE Properties Add property Pulse BETA…" at bounding box center [774, 384] width 1548 height 769
click at [583, 264] on link "Enquiries" at bounding box center [574, 270] width 148 height 23
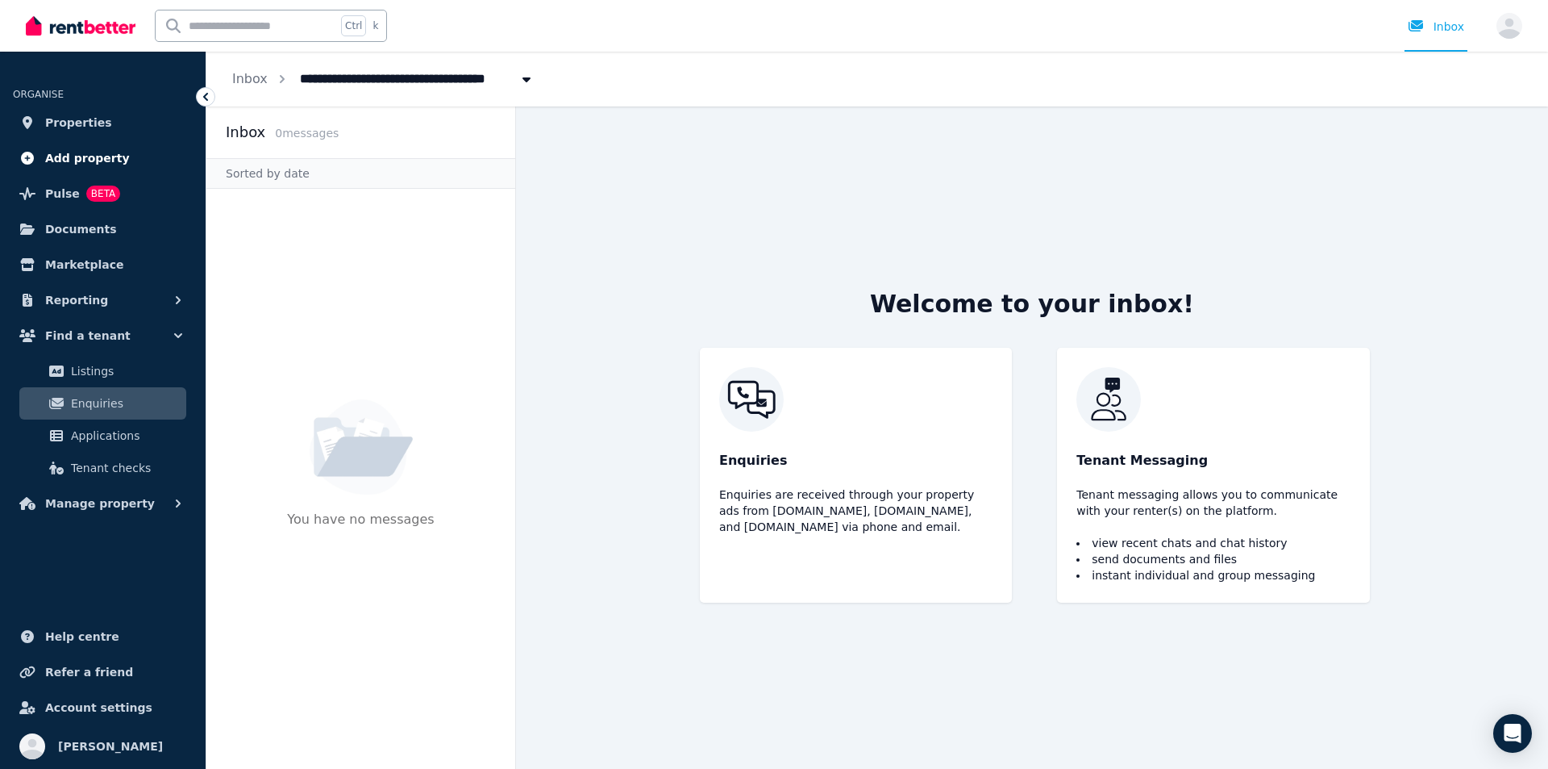
click at [53, 162] on span "Add property" at bounding box center [87, 157] width 85 height 19
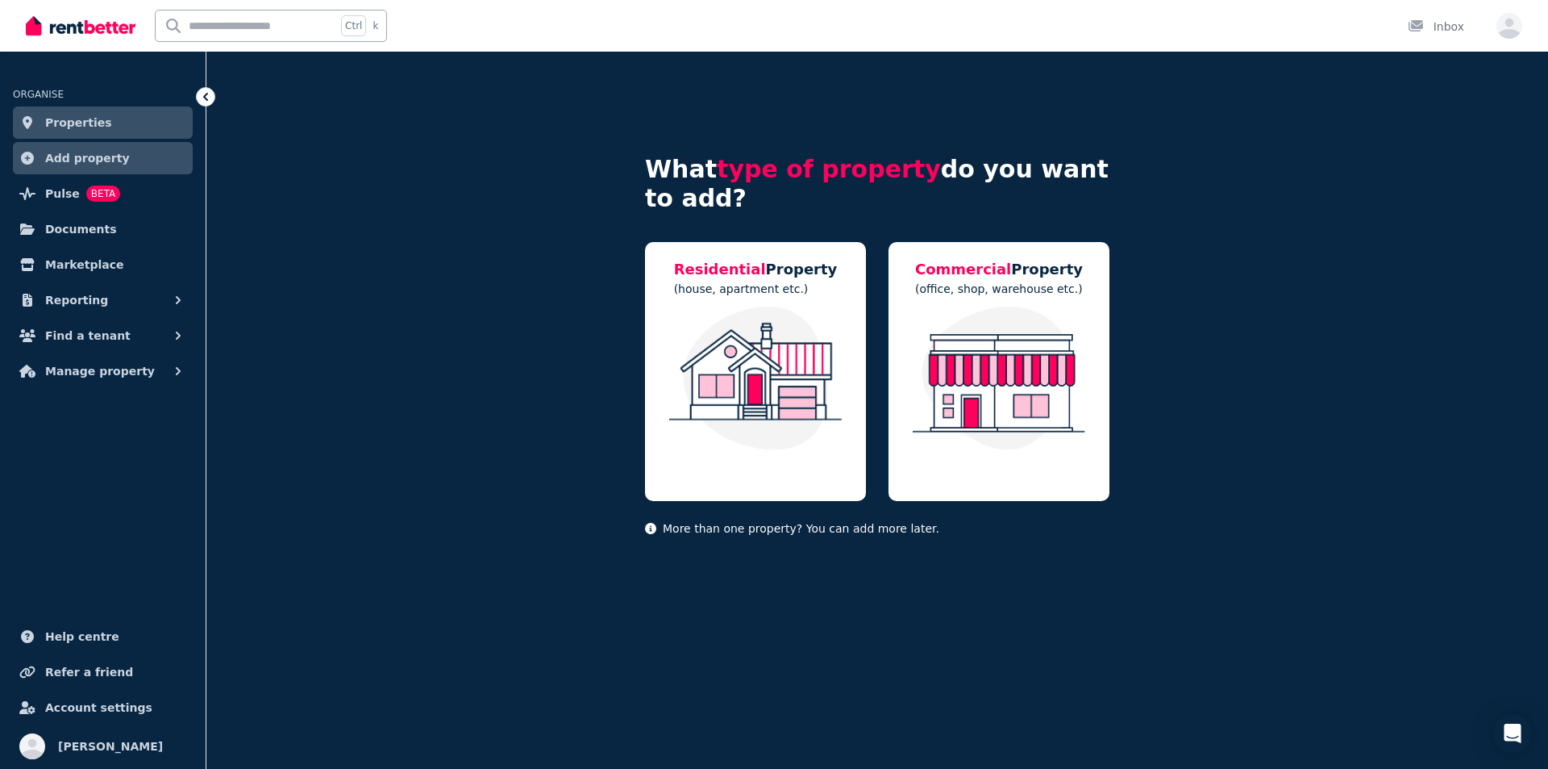
click at [70, 123] on span "Properties" at bounding box center [78, 122] width 67 height 19
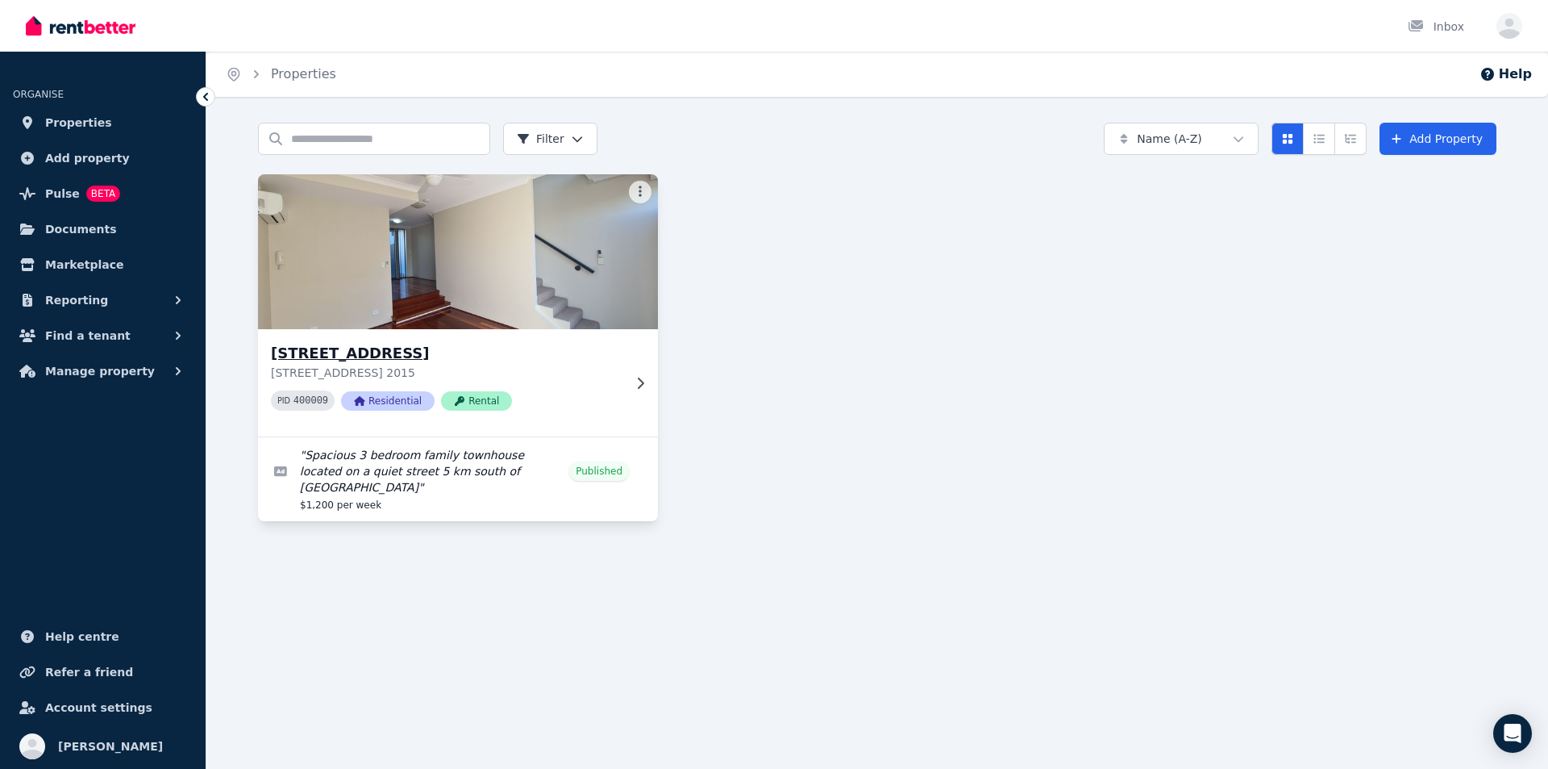
click at [396, 239] on img at bounding box center [458, 251] width 420 height 163
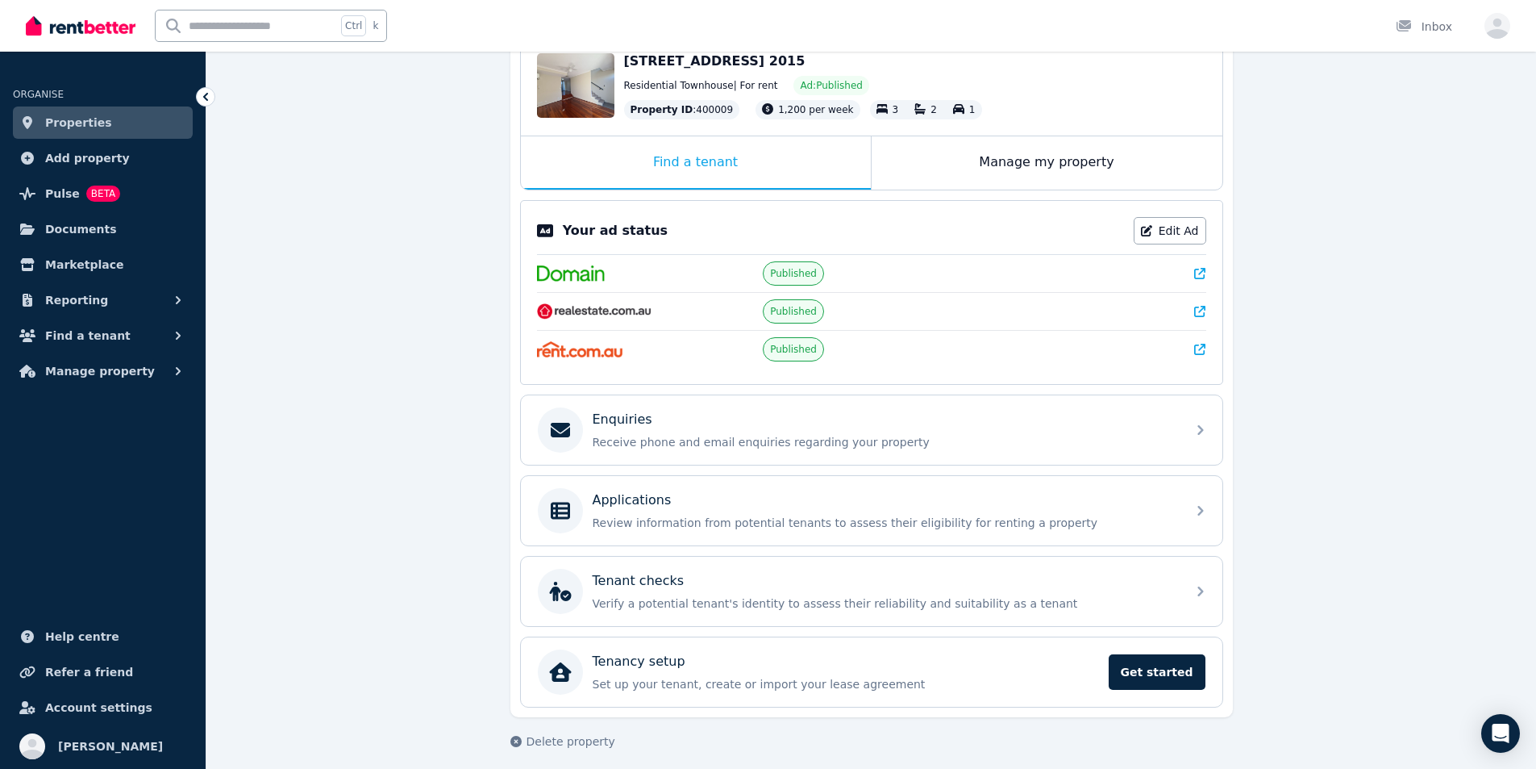
scroll to position [193, 0]
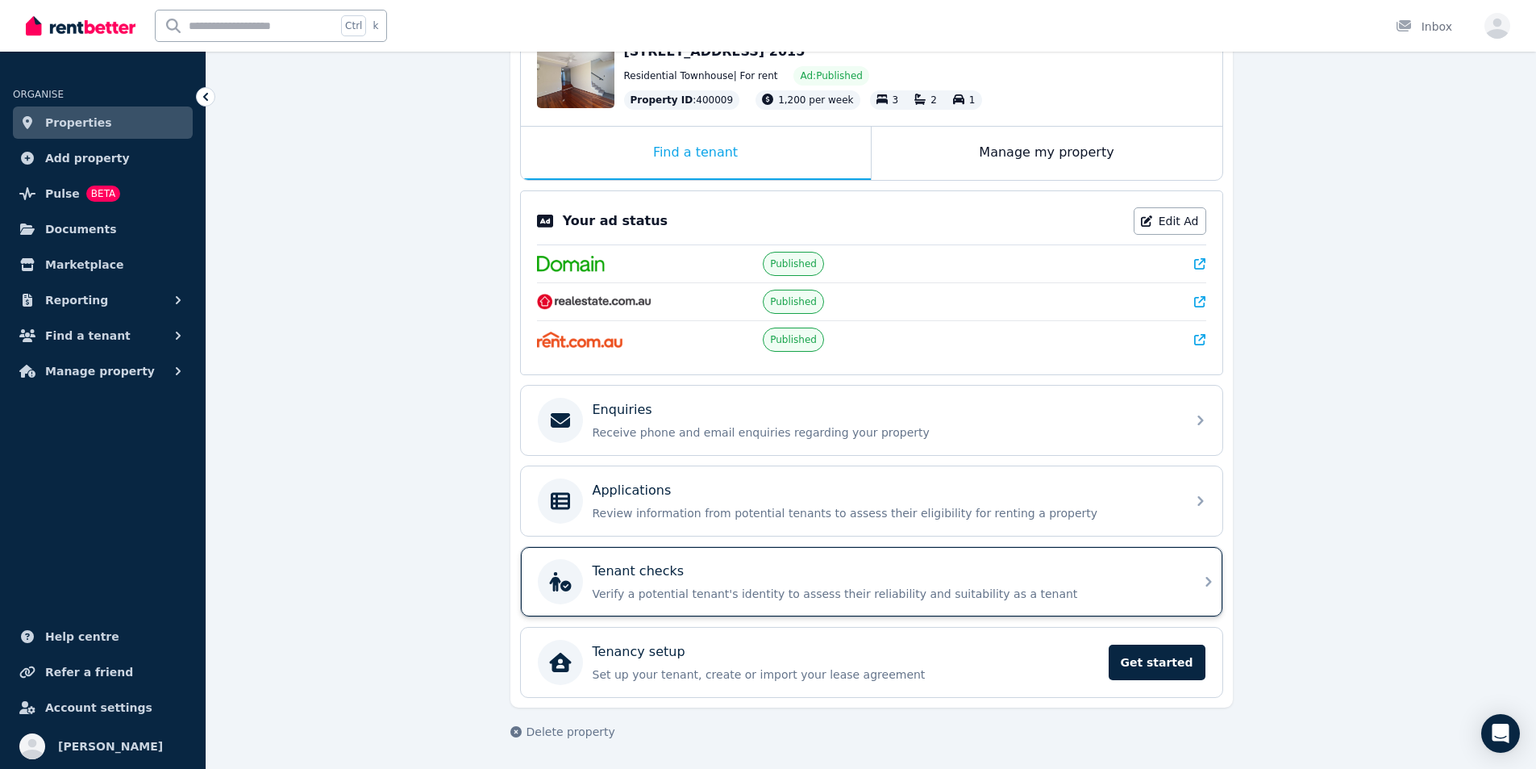
click at [644, 589] on p "Verify a potential tenant's identity to assess their reliability and suitabilit…" at bounding box center [885, 593] width 584 height 16
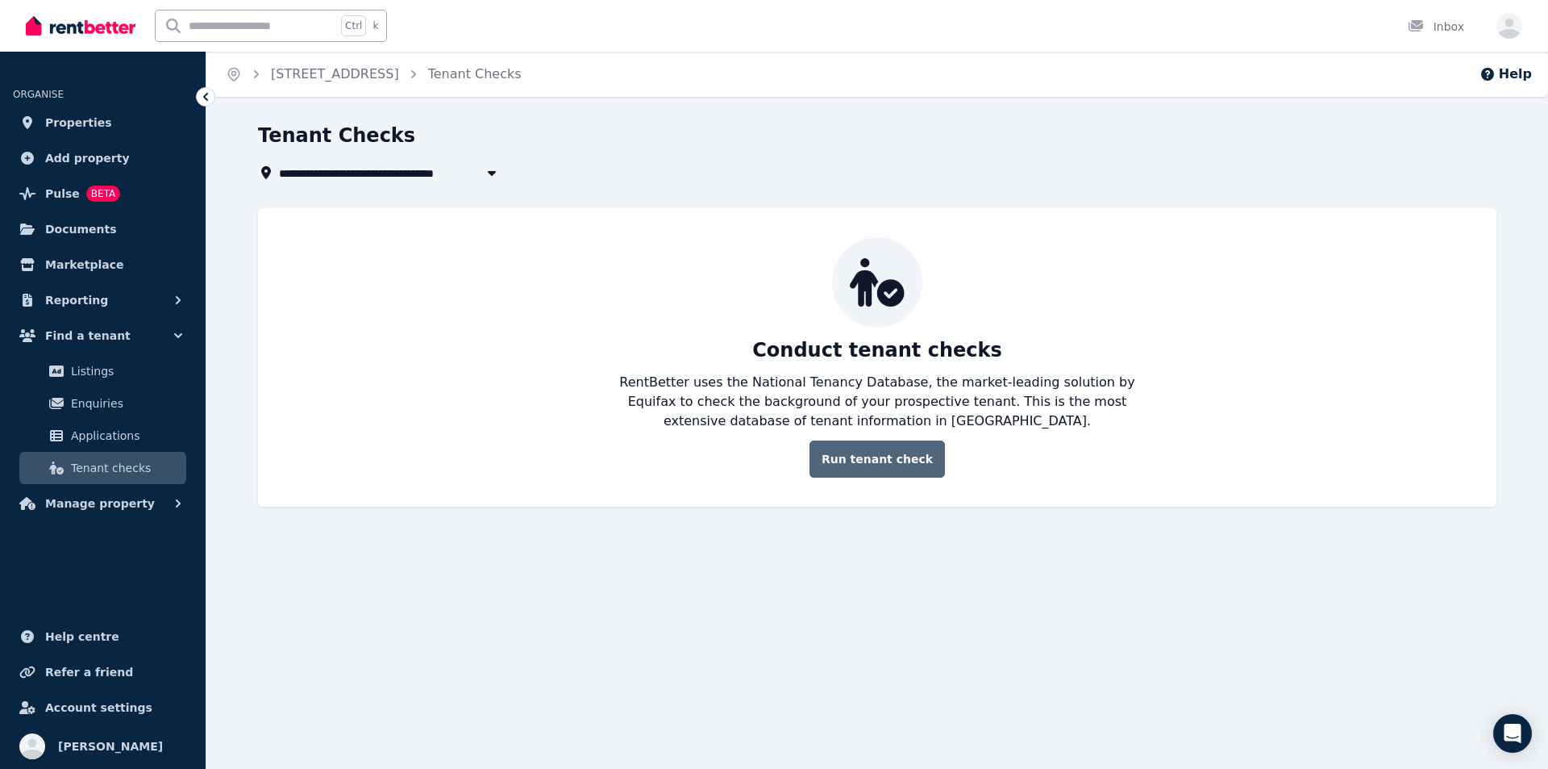
click at [875, 466] on link "Run tenant check" at bounding box center [877, 458] width 135 height 37
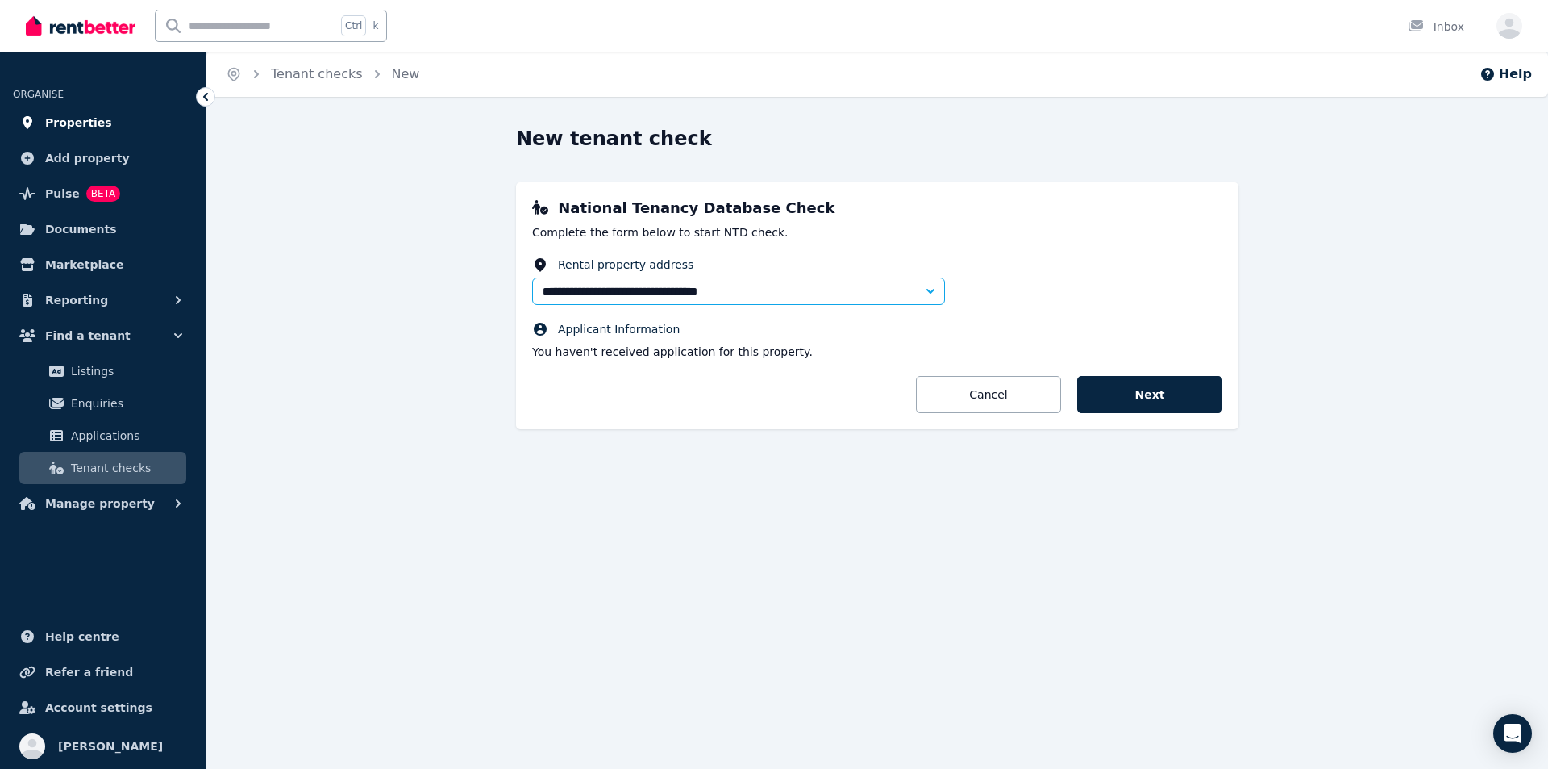
click at [83, 121] on span "Properties" at bounding box center [78, 122] width 67 height 19
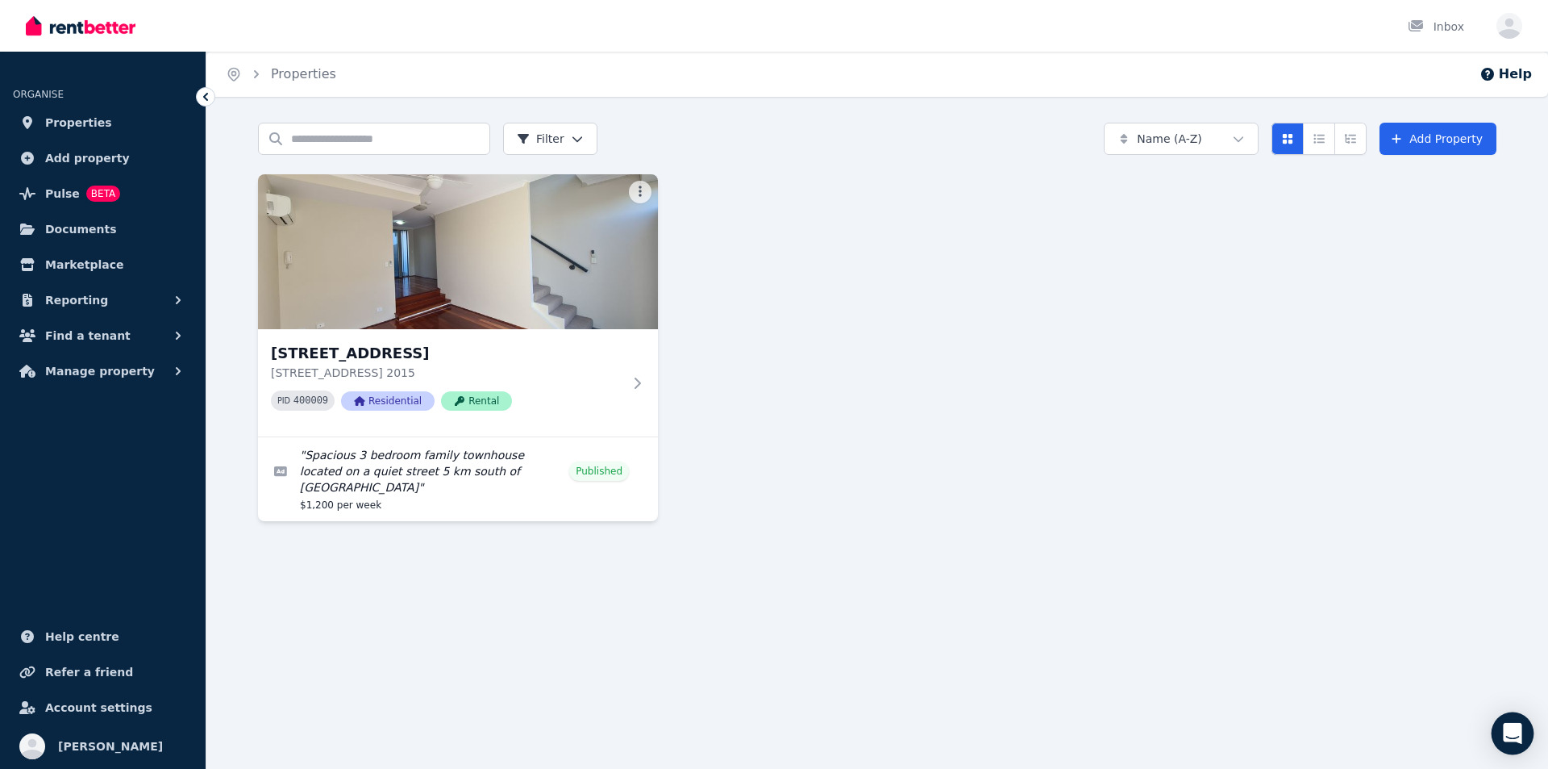
click at [1518, 731] on icon "Open Intercom Messenger" at bounding box center [1512, 733] width 19 height 21
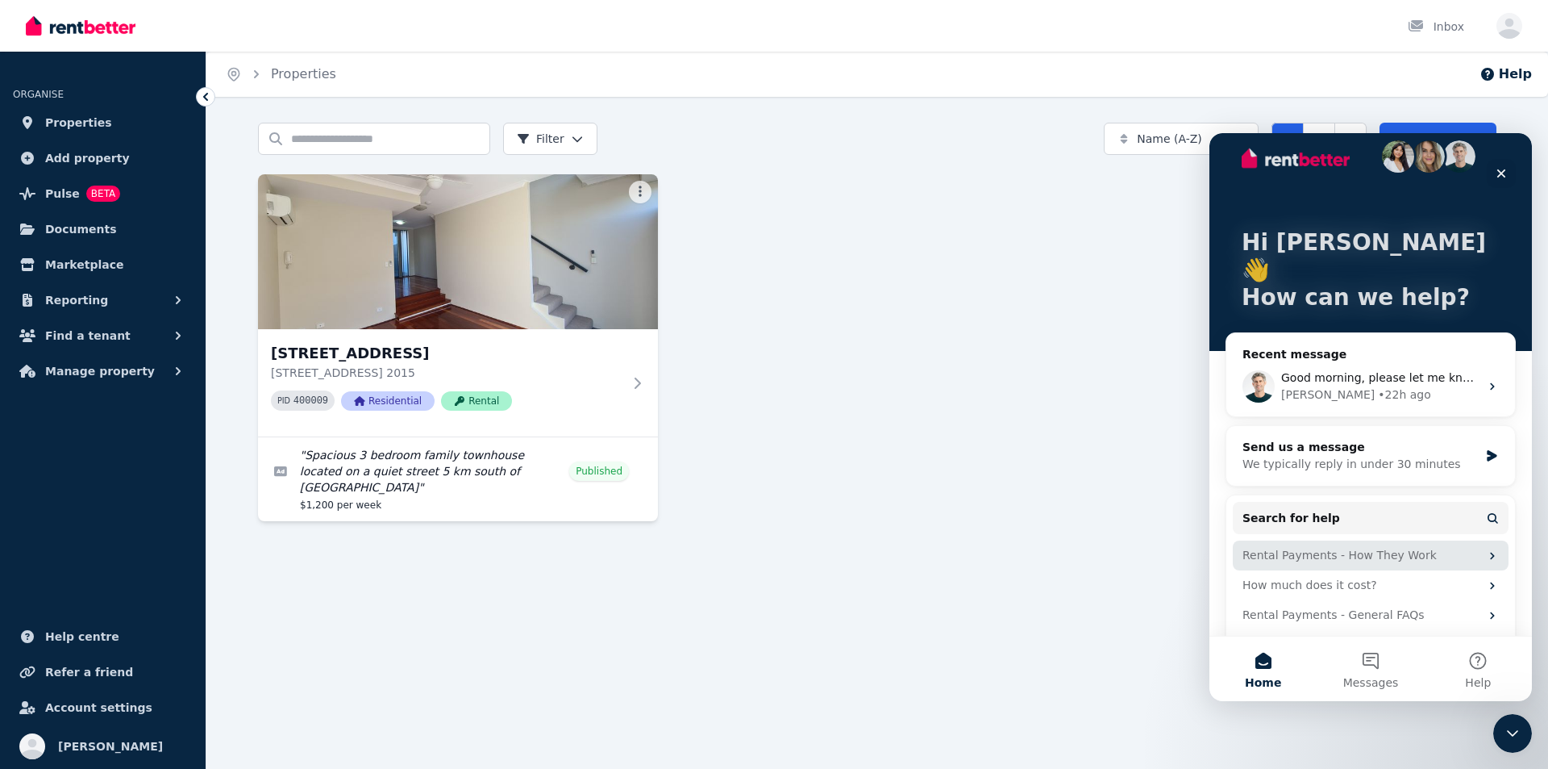
scroll to position [31, 0]
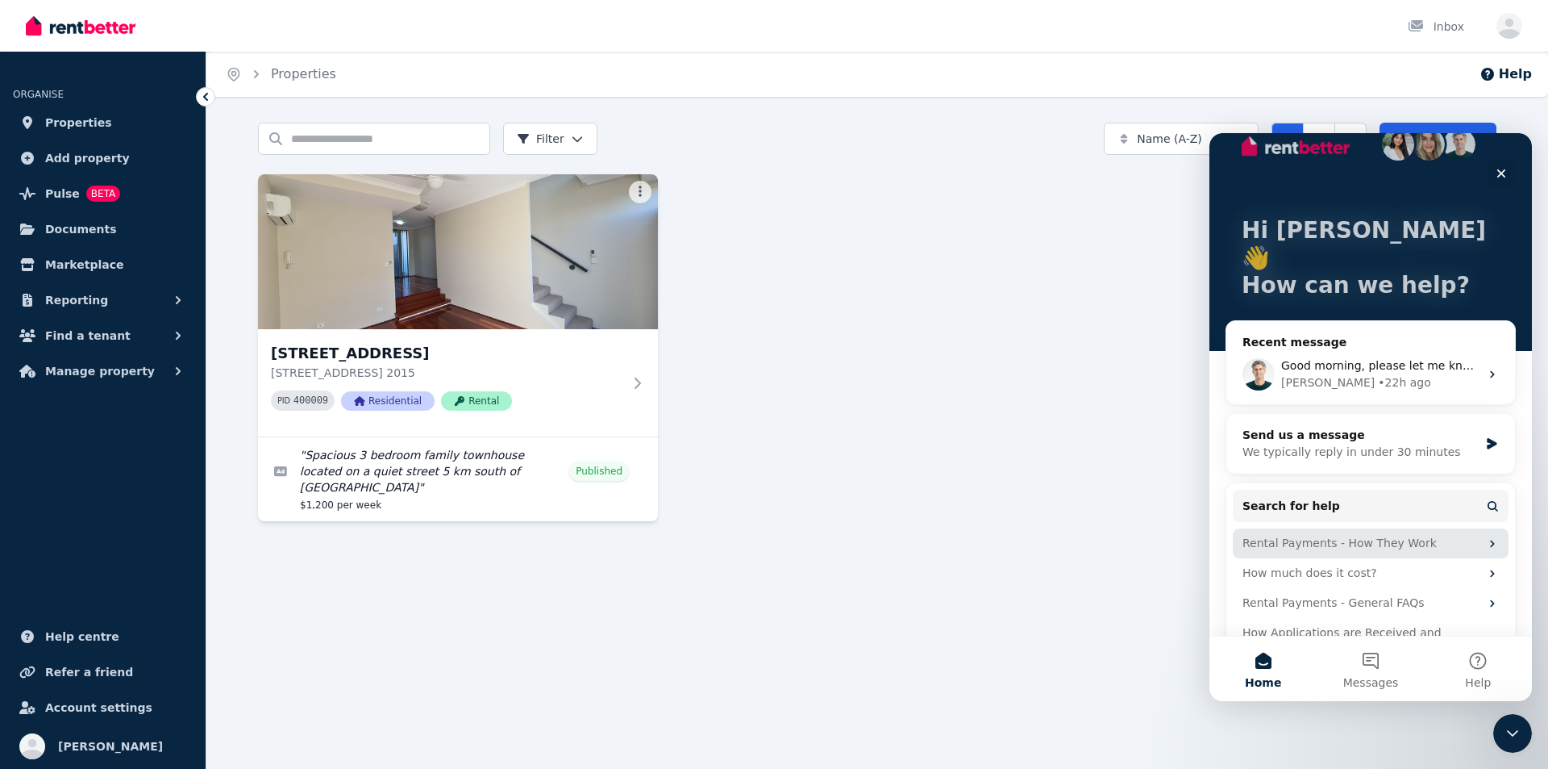
click at [1339, 535] on div "Rental Payments - How They Work" at bounding box center [1361, 543] width 237 height 17
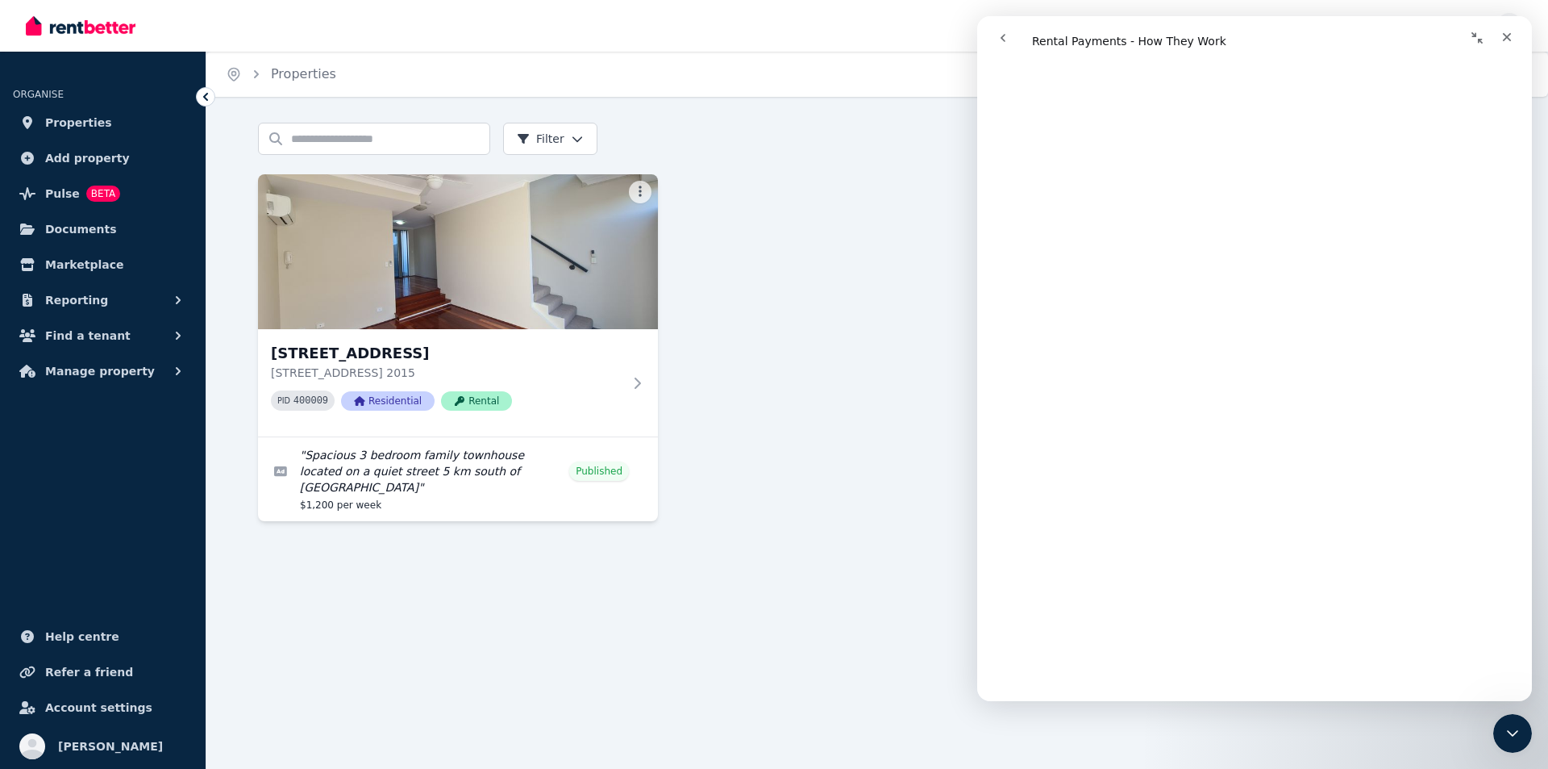
scroll to position [1532, 0]
click at [58, 371] on span "Manage property" at bounding box center [100, 370] width 110 height 19
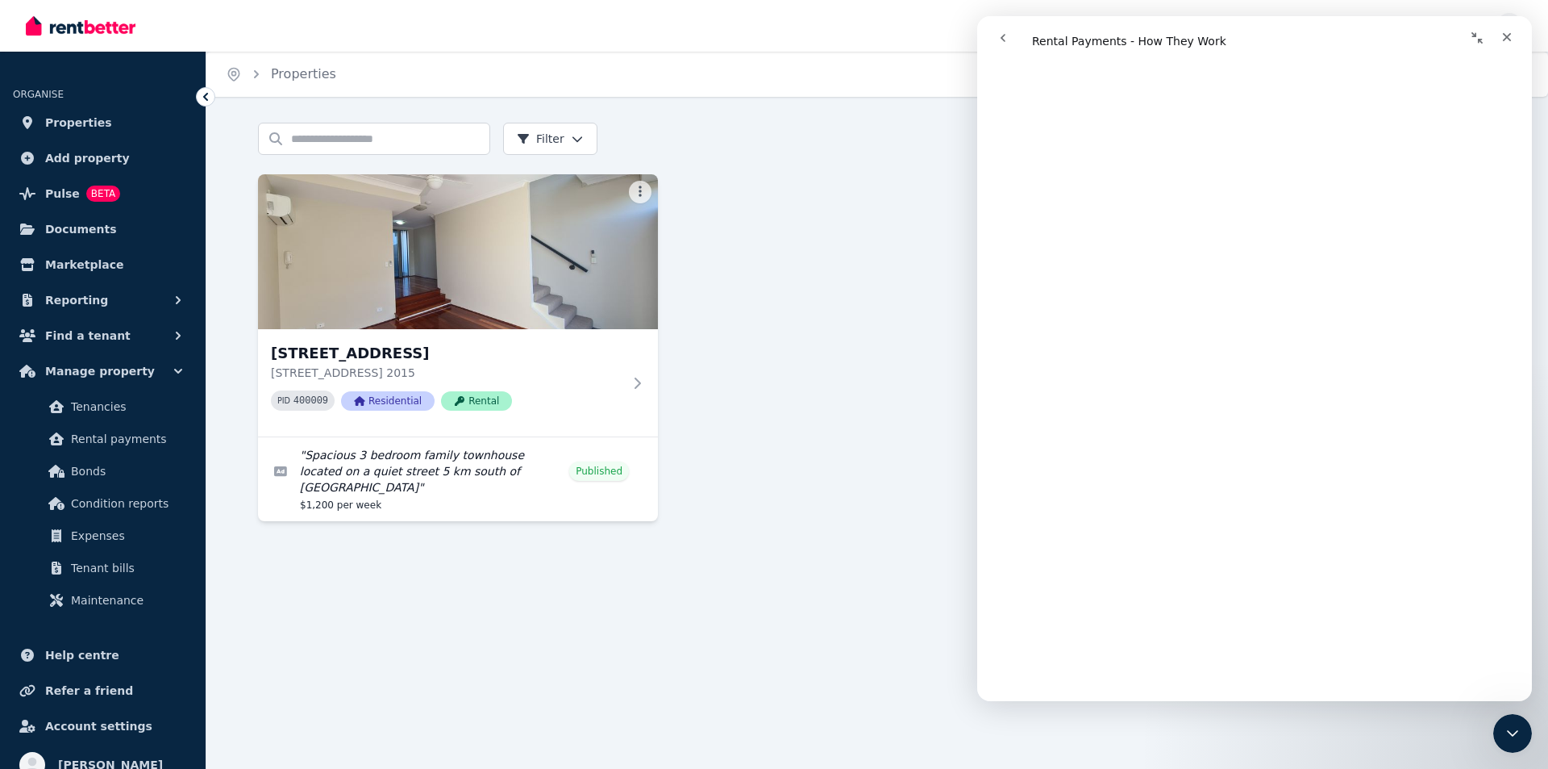
scroll to position [4113, 0]
click at [719, 547] on div "Home Properties Help Search properties Filter Name (A-Z) Add Property Unit 10/1…" at bounding box center [774, 384] width 1548 height 769
click at [1504, 39] on icon "Close" at bounding box center [1507, 37] width 13 height 13
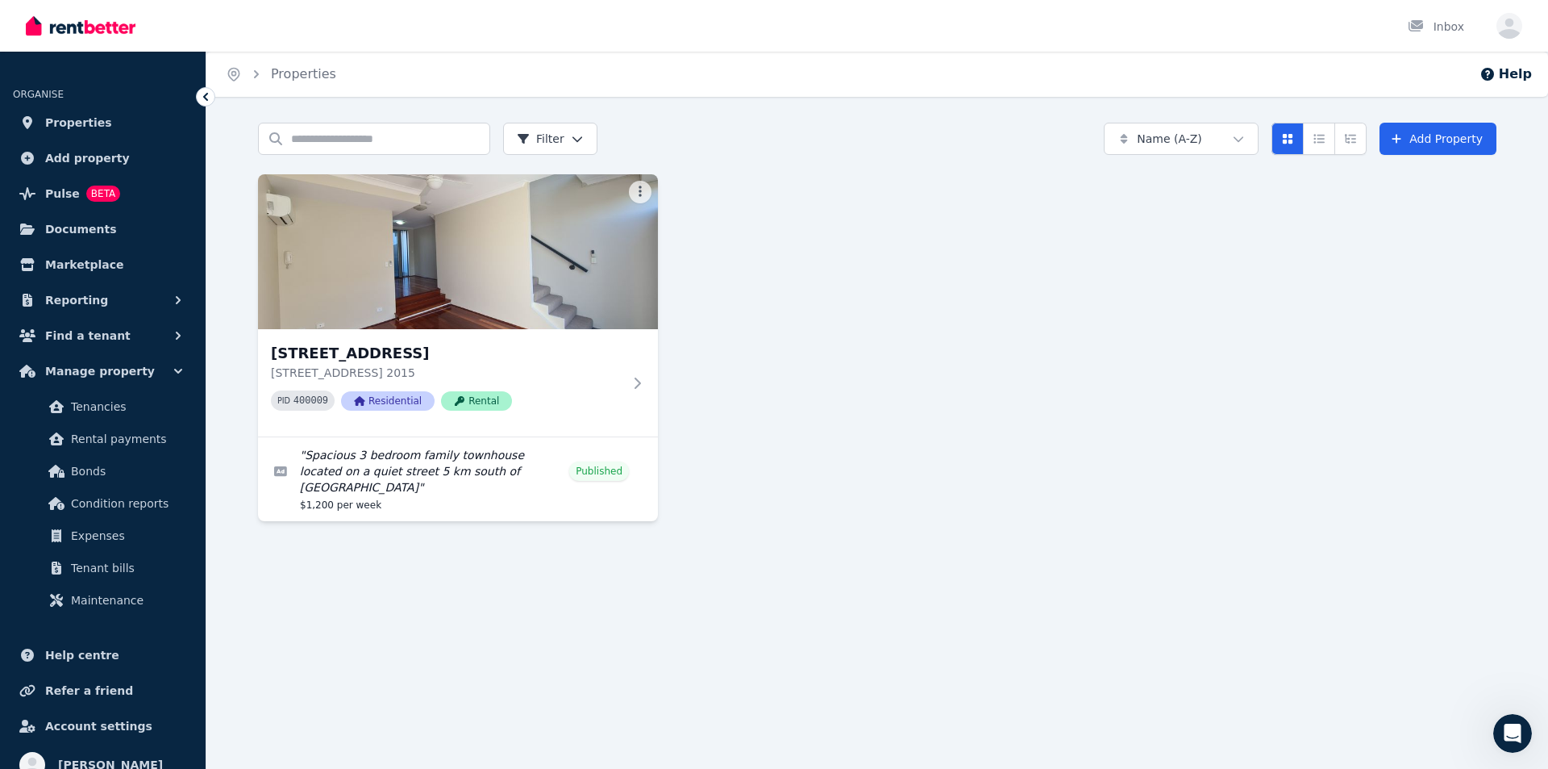
scroll to position [0, 0]
click at [90, 410] on span "Tenancies" at bounding box center [125, 406] width 109 height 19
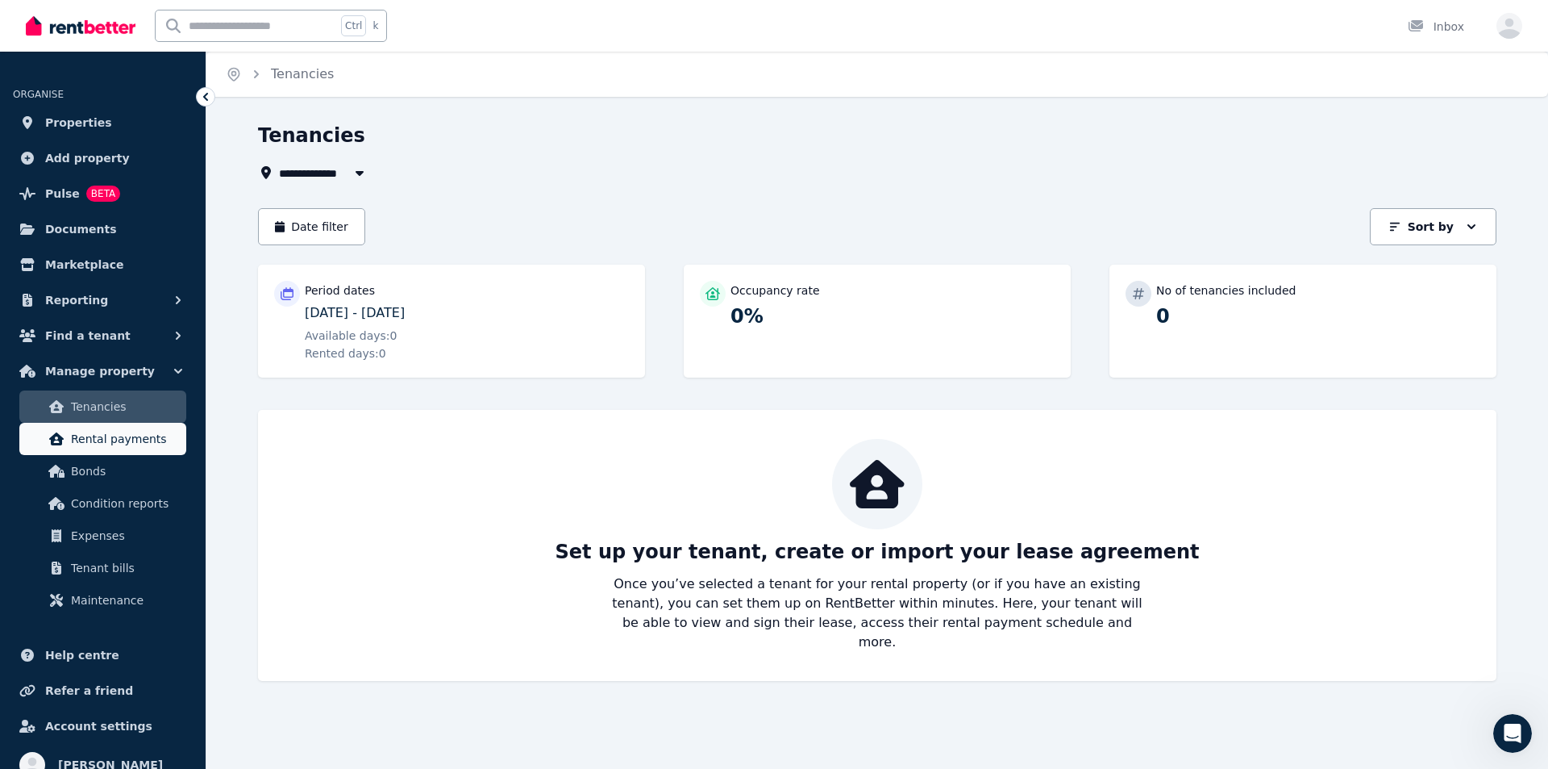
click at [90, 431] on span "Rental payments" at bounding box center [125, 438] width 109 height 19
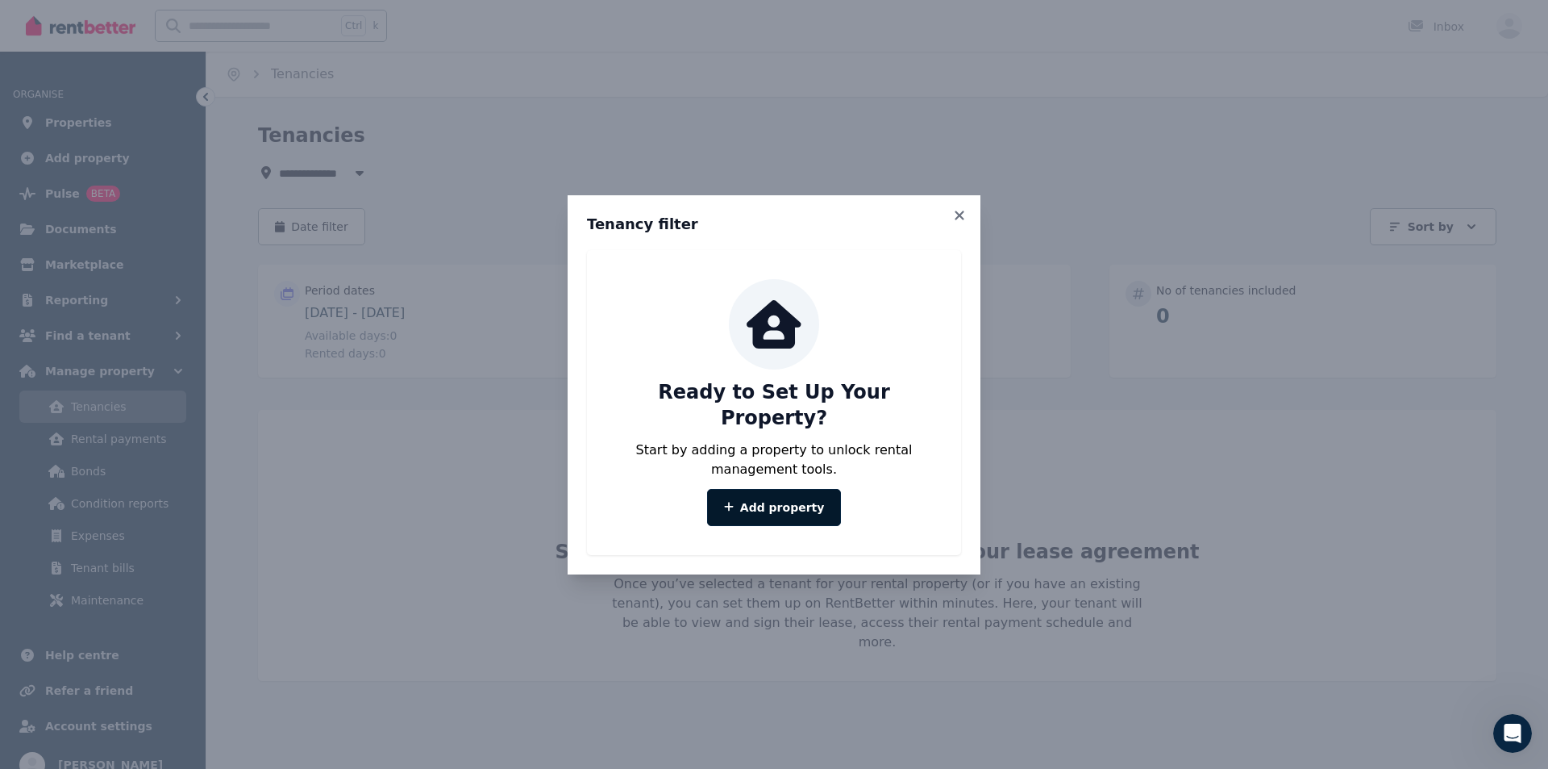
click at [769, 493] on link "Add property" at bounding box center [774, 507] width 135 height 37
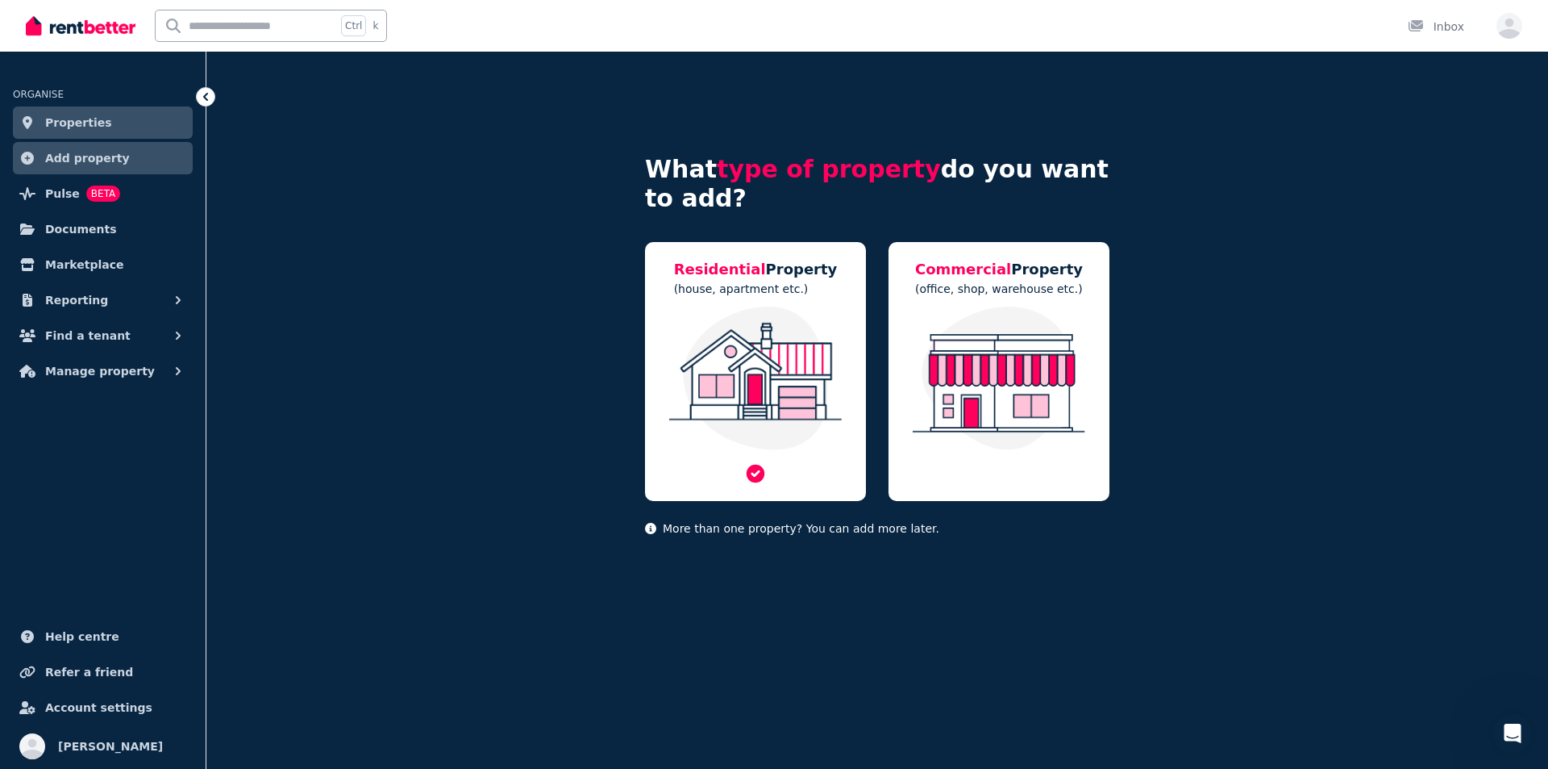
click at [760, 335] on img at bounding box center [755, 378] width 189 height 144
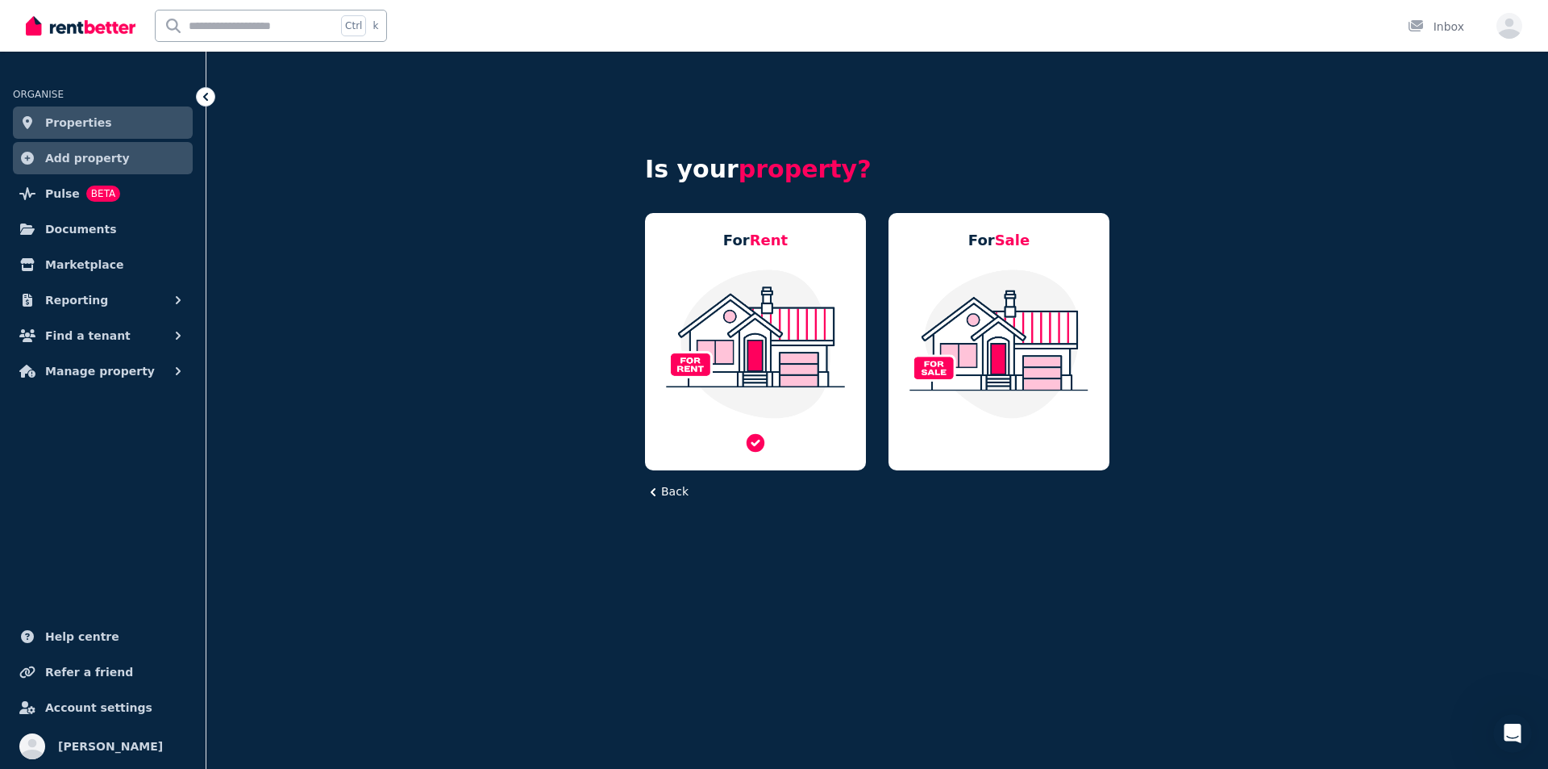
click at [760, 335] on img at bounding box center [755, 344] width 189 height 152
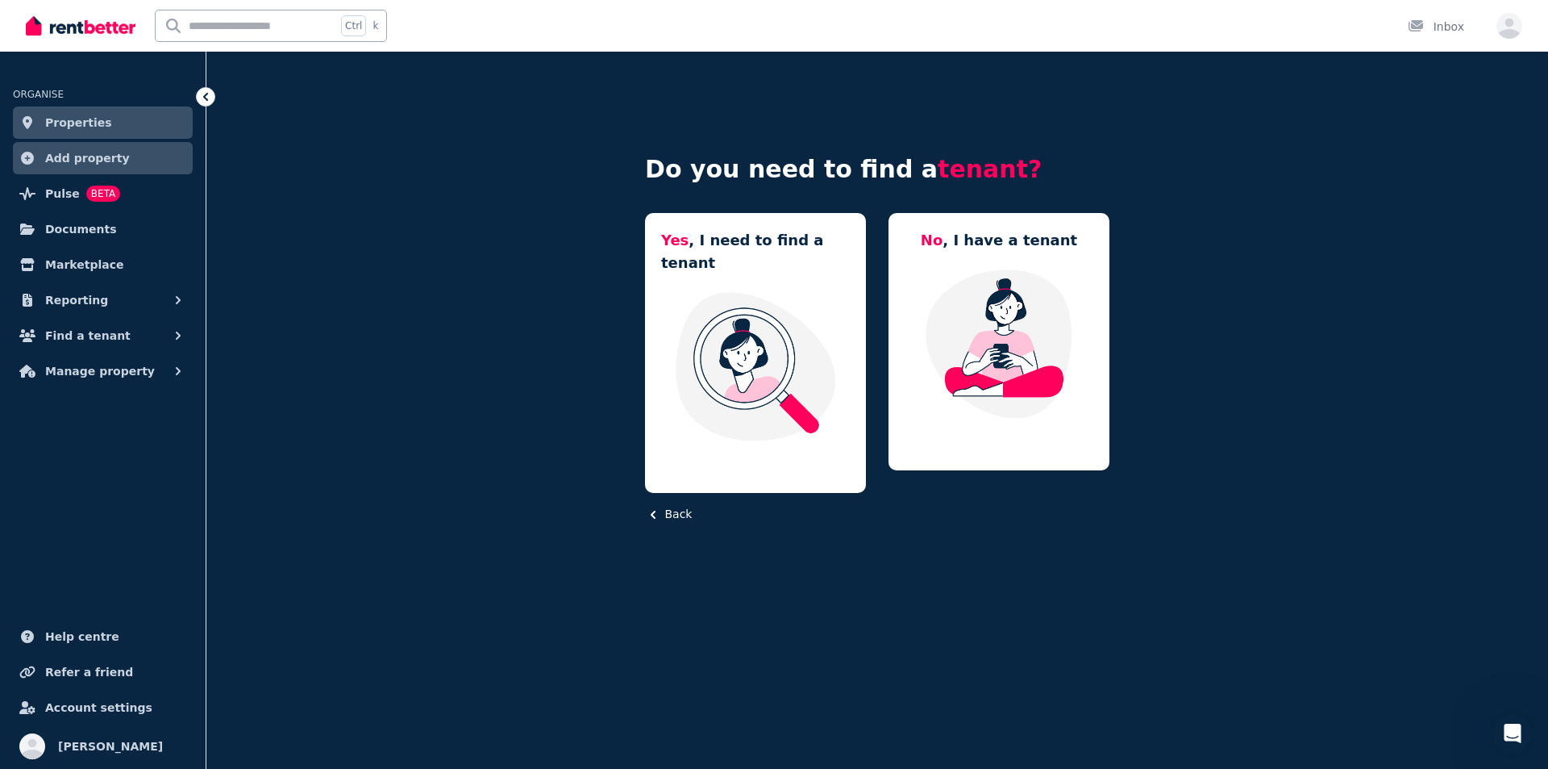
click at [674, 506] on button "Back" at bounding box center [668, 514] width 47 height 17
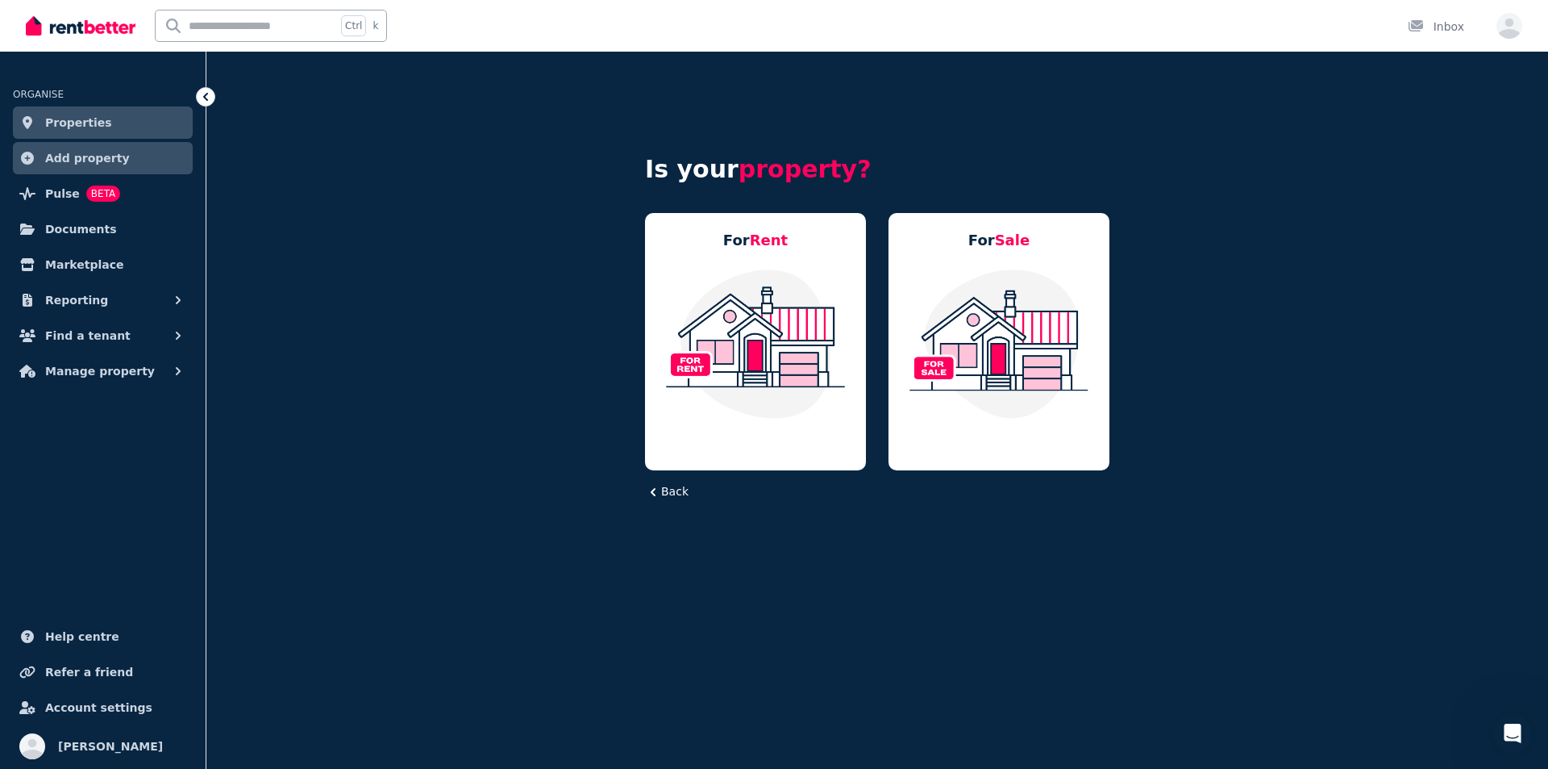
click at [674, 487] on button "Back" at bounding box center [667, 491] width 44 height 17
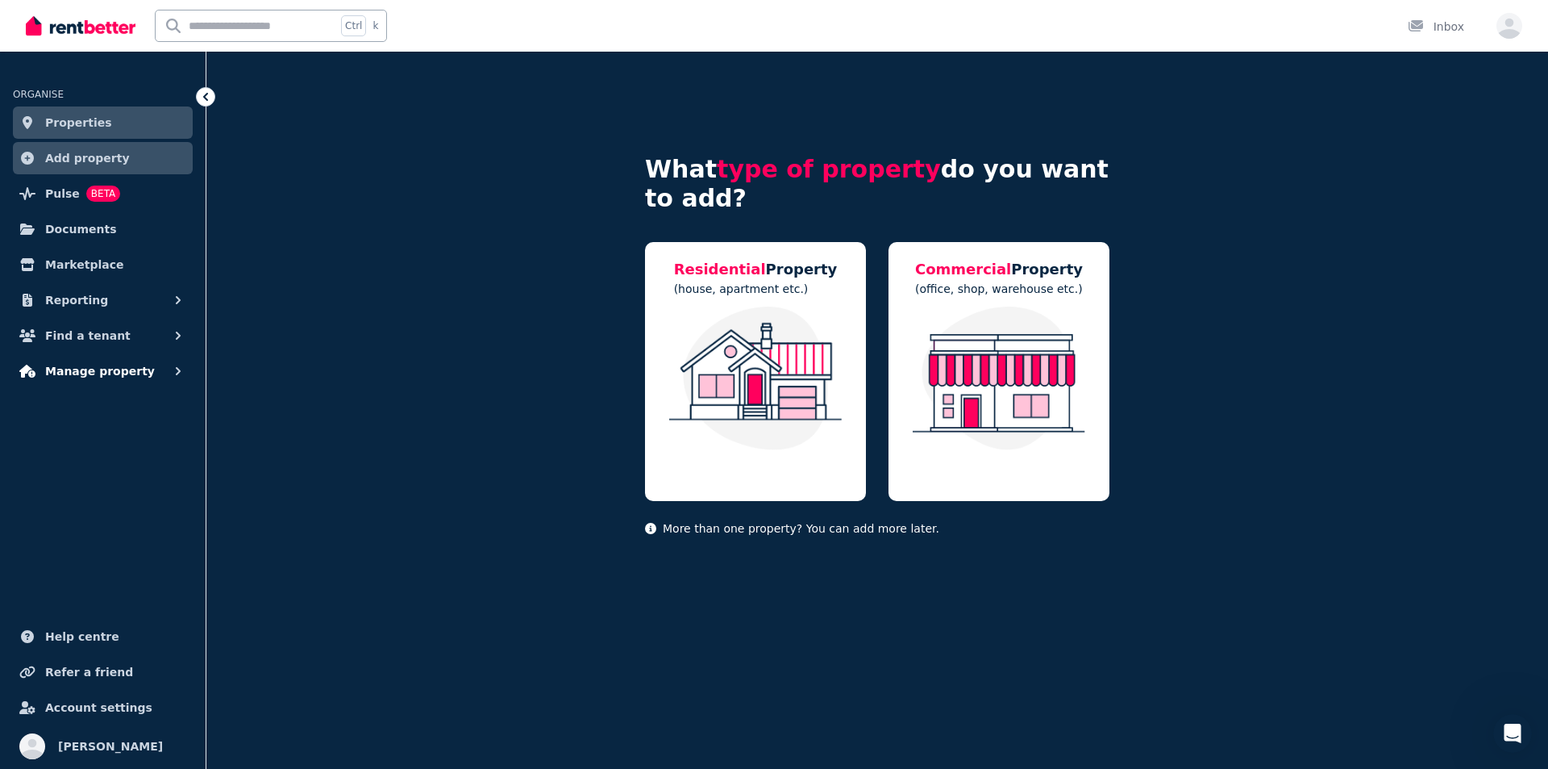
click at [120, 376] on span "Manage property" at bounding box center [100, 370] width 110 height 19
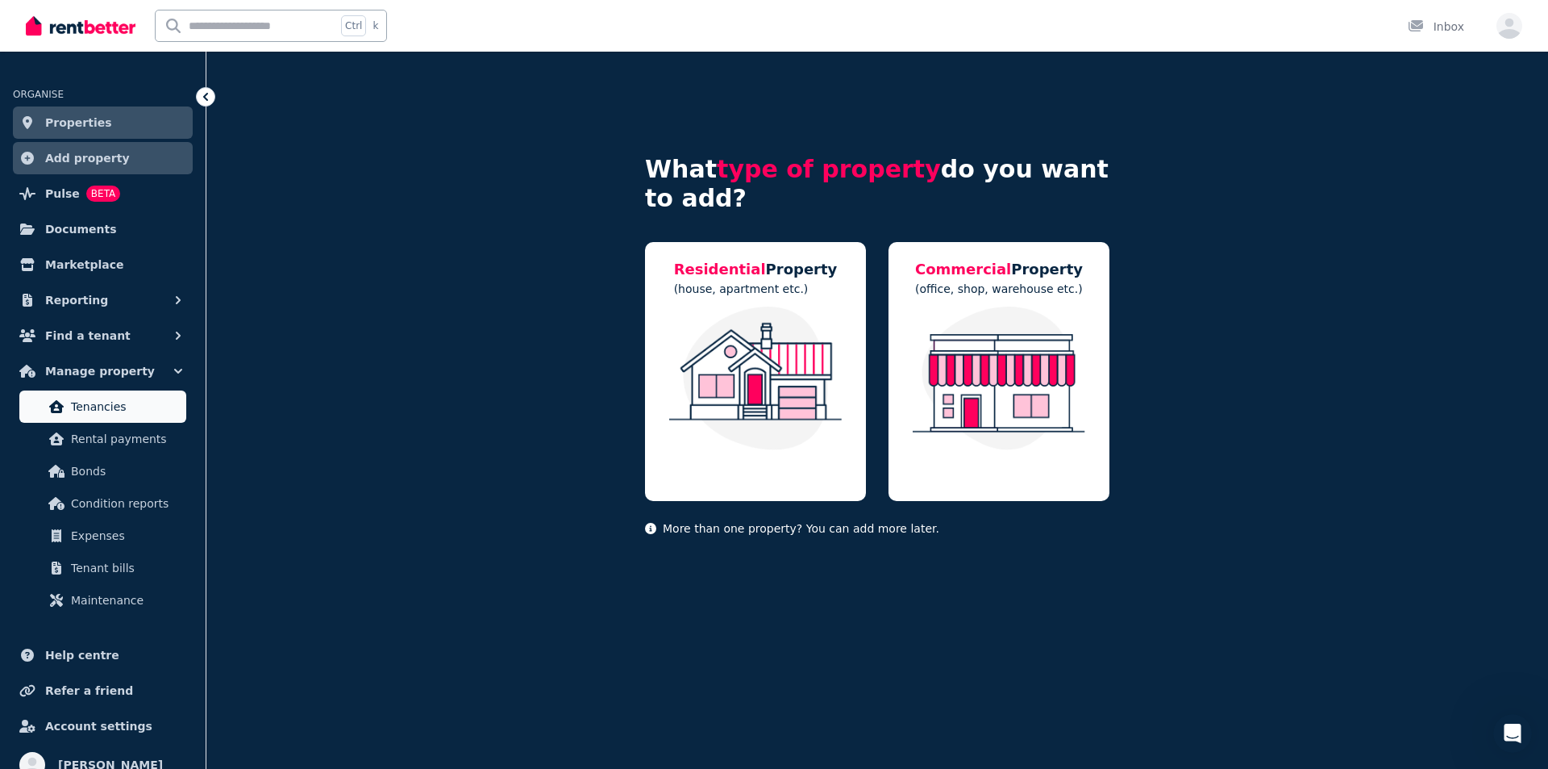
click at [115, 416] on link "Tenancies" at bounding box center [102, 406] width 167 height 32
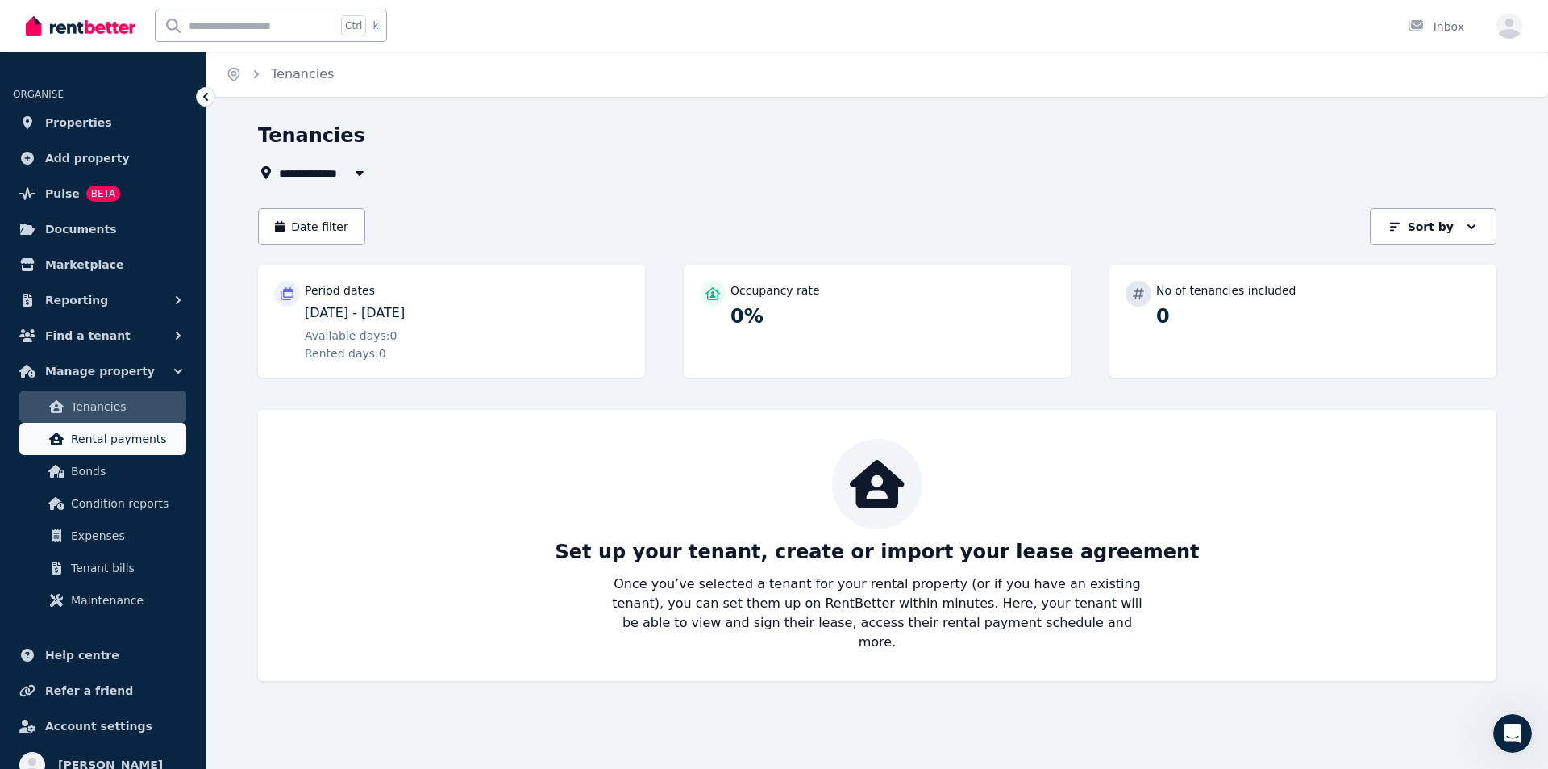
click at [113, 446] on span "Rental payments" at bounding box center [125, 438] width 109 height 19
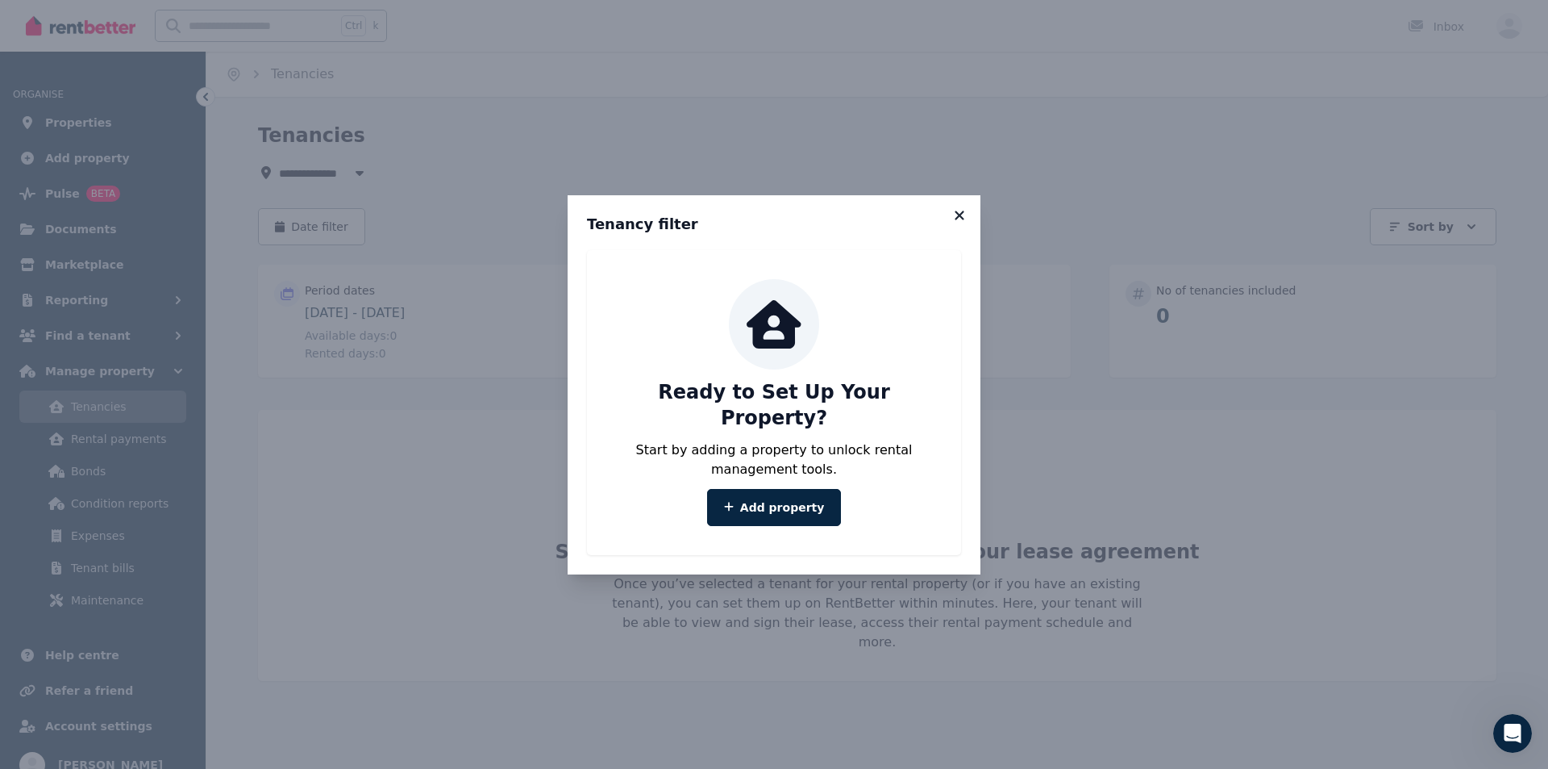
click at [960, 219] on icon at bounding box center [959, 214] width 9 height 9
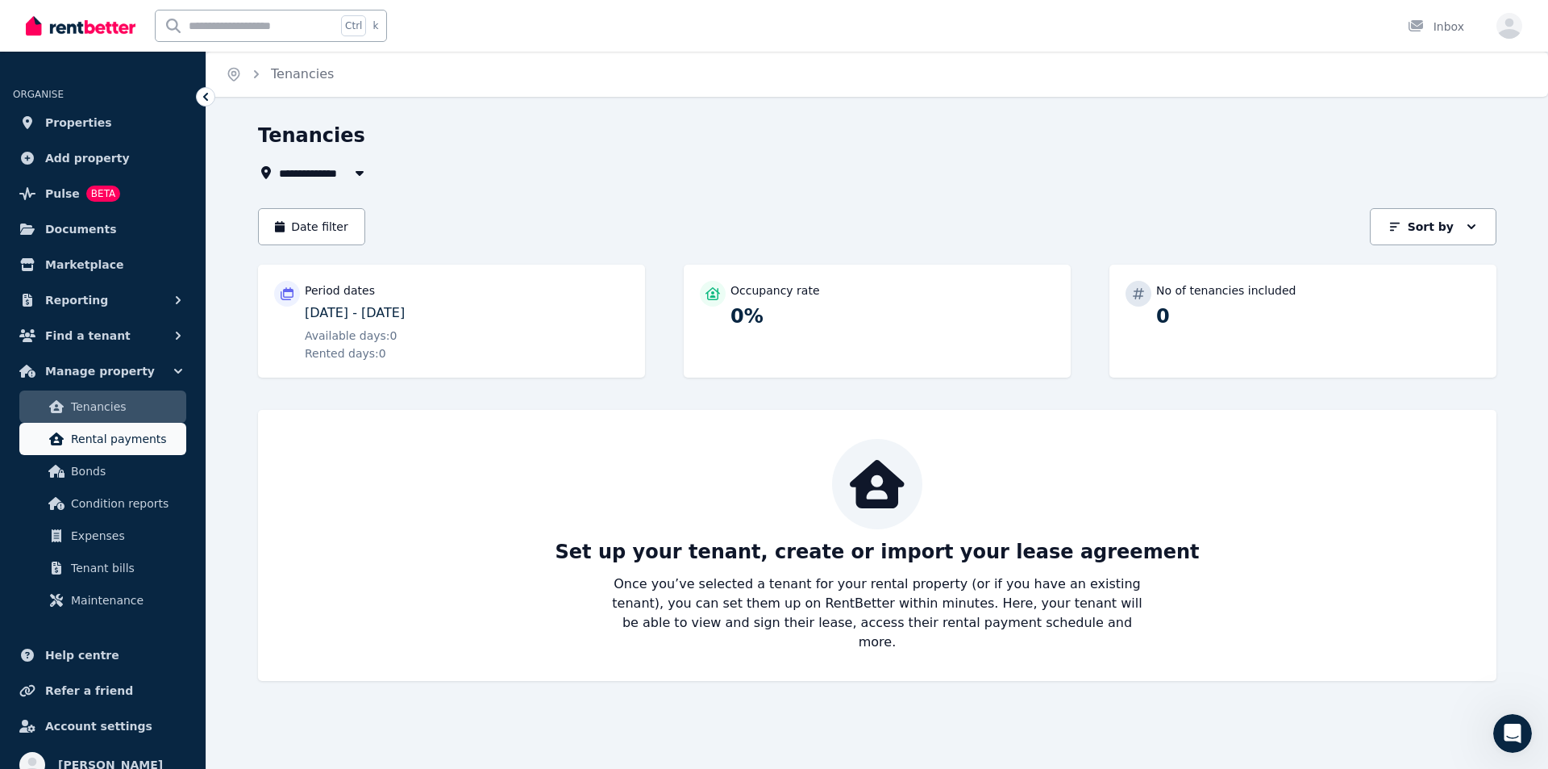
click at [135, 446] on span "Rental payments" at bounding box center [125, 438] width 109 height 19
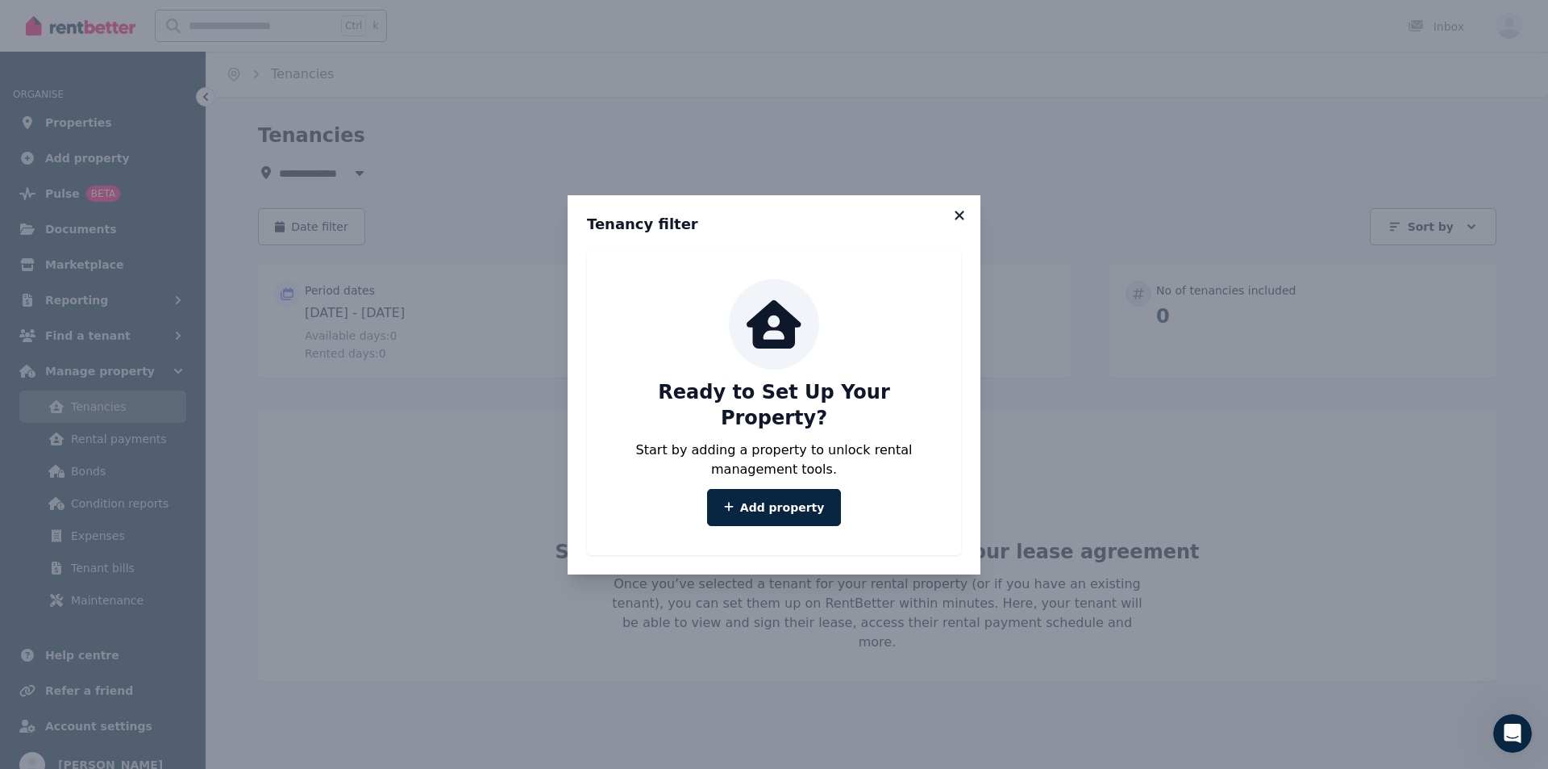
click at [965, 223] on icon at bounding box center [960, 215] width 16 height 15
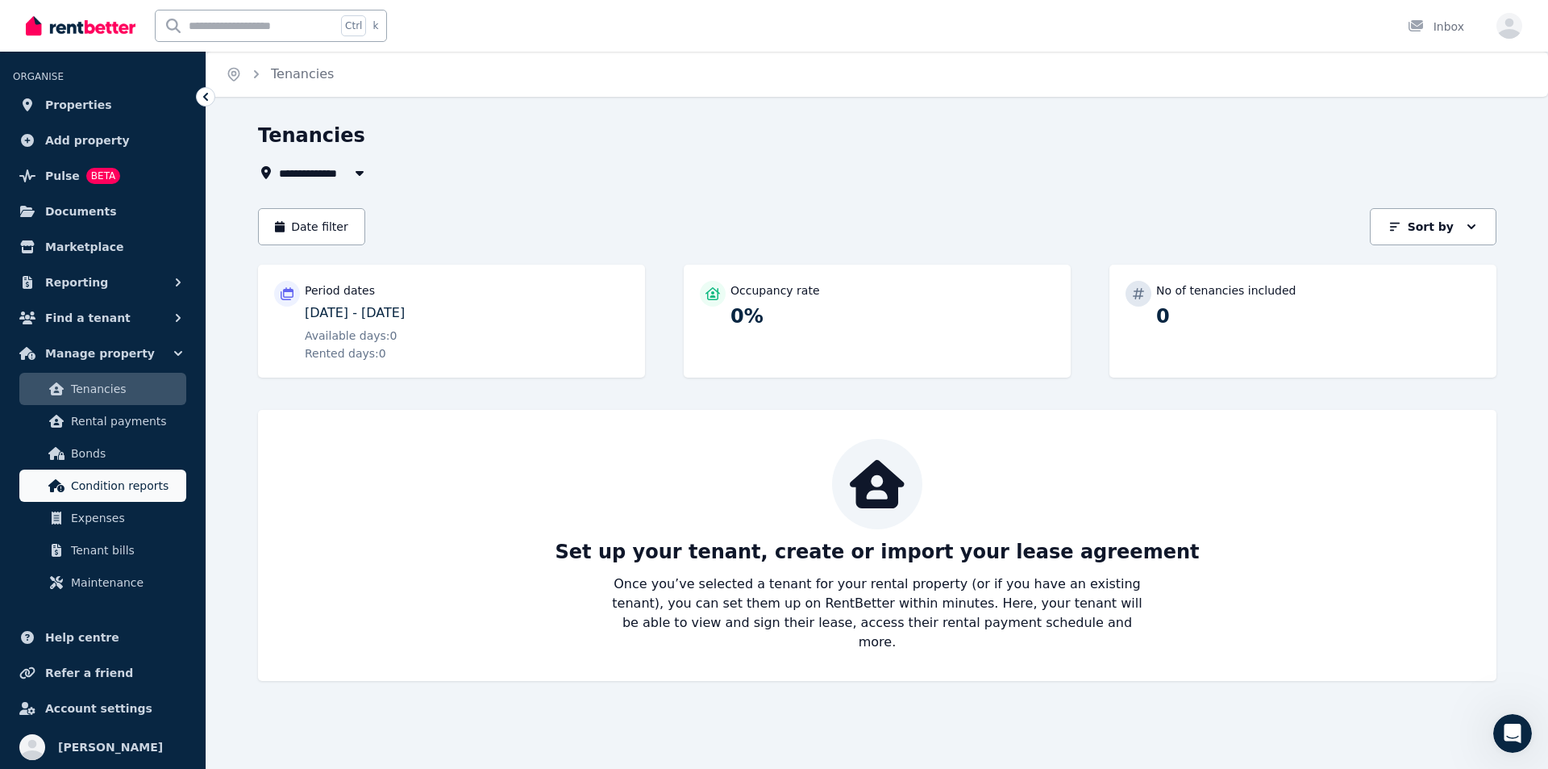
scroll to position [19, 0]
click at [96, 638] on span "Help centre" at bounding box center [82, 636] width 74 height 19
